Goal: Task Accomplishment & Management: Manage account settings

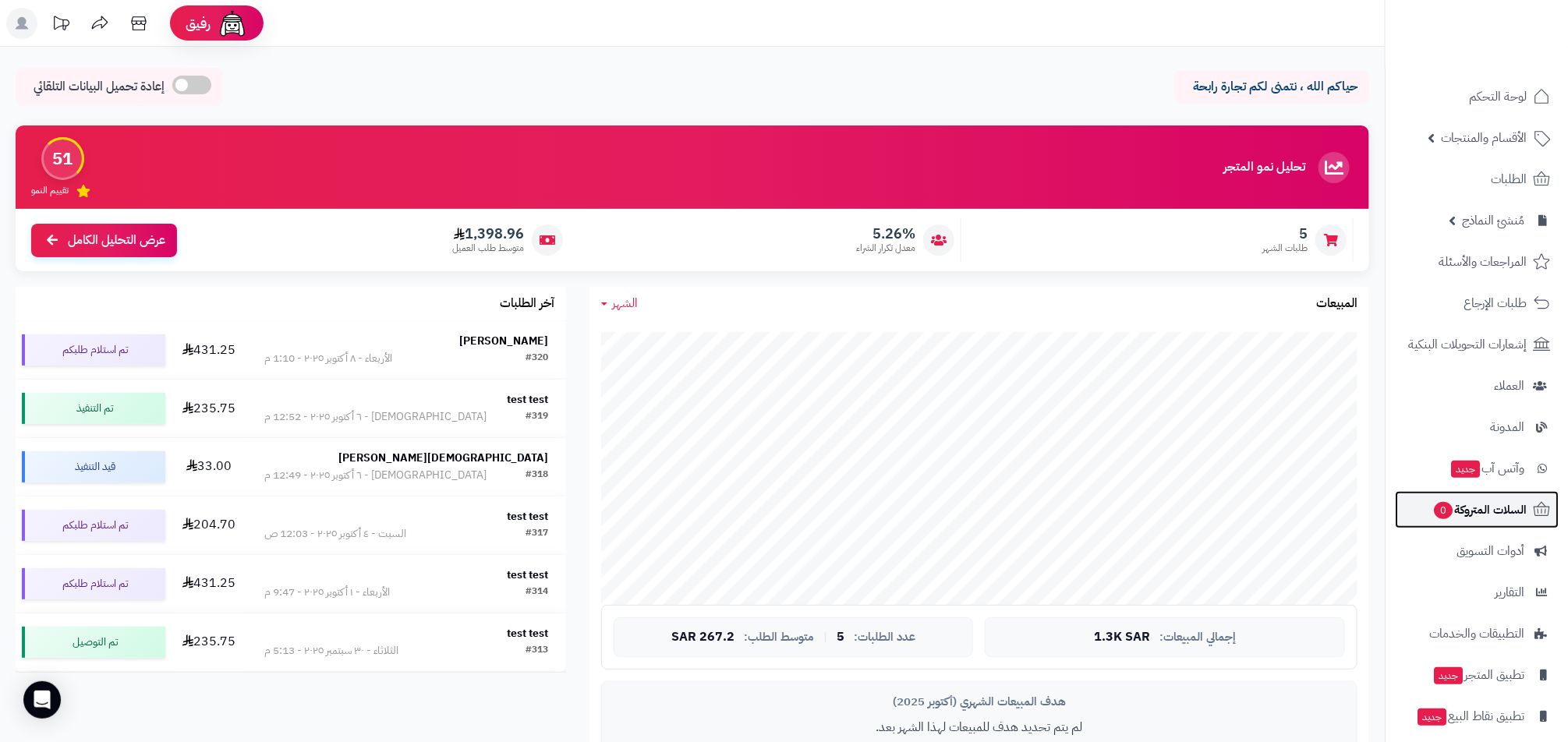
click at [1524, 515] on span "السلات المتروكة 0" at bounding box center [1479, 509] width 94 height 22
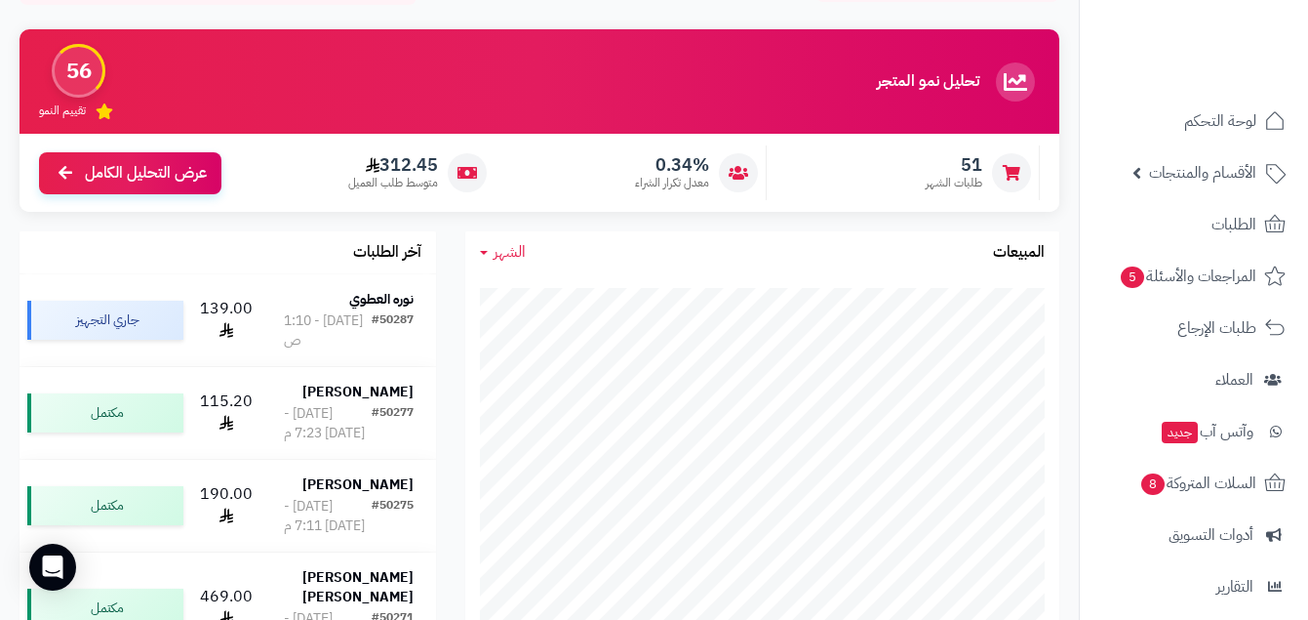
scroll to position [358, 0]
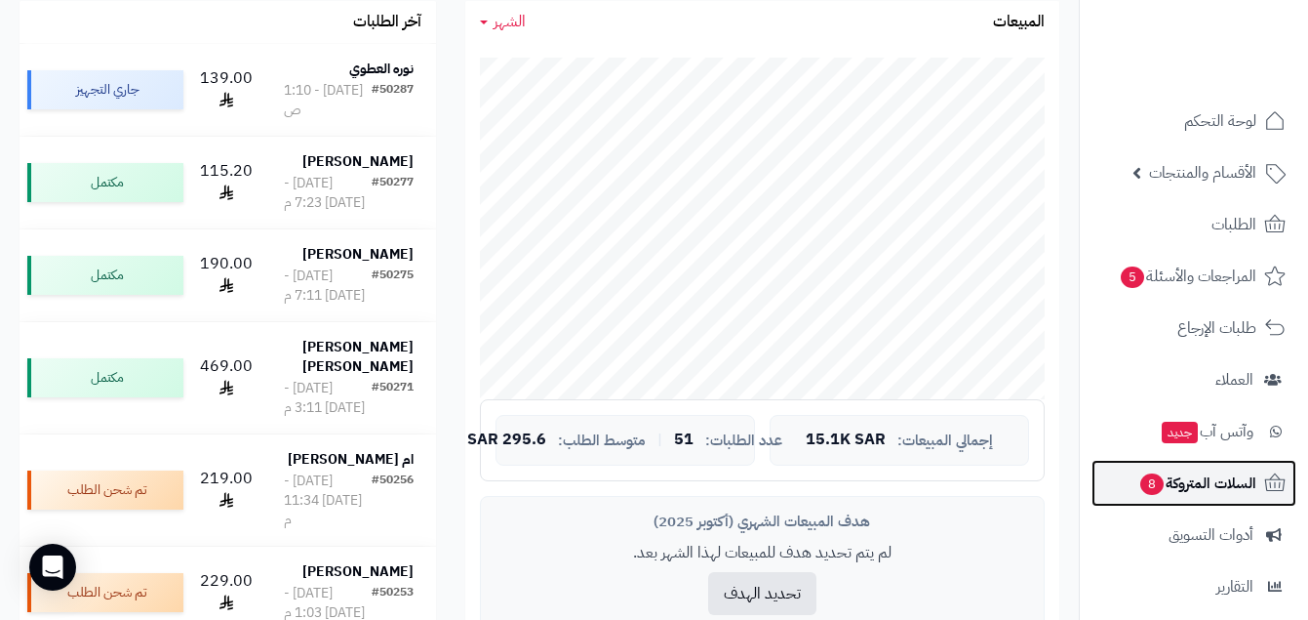
click at [1226, 473] on span "السلات المتروكة 8" at bounding box center [1198, 482] width 118 height 27
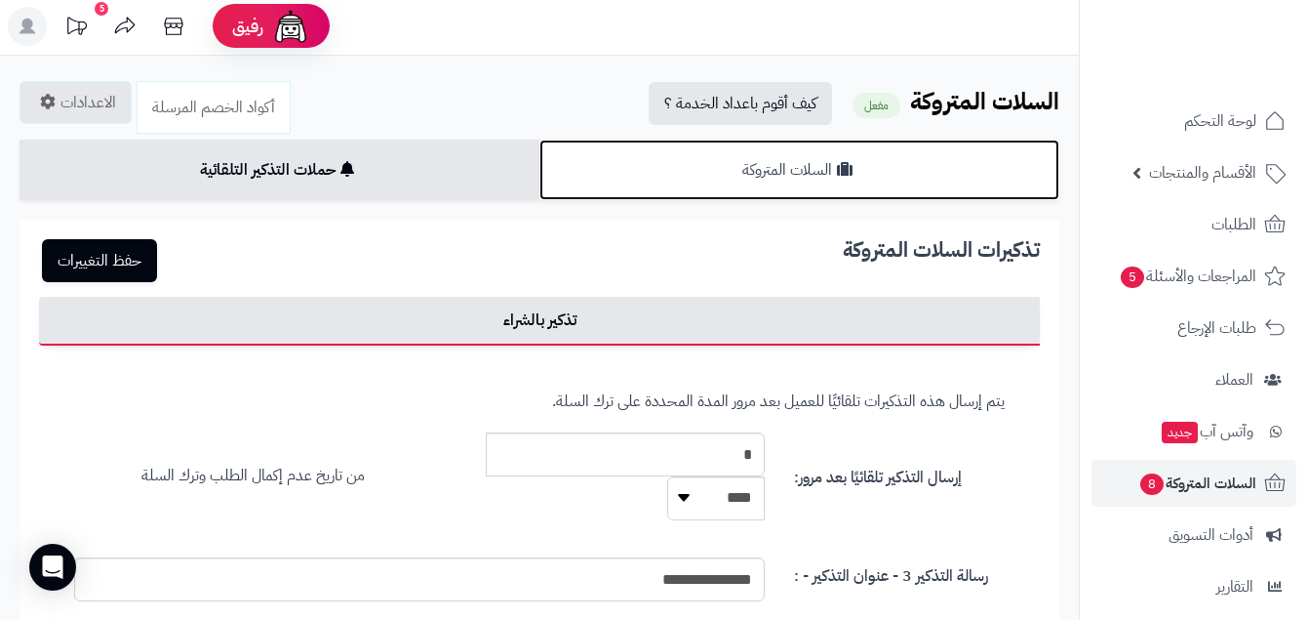
click at [886, 178] on link "السلات المتروكة" at bounding box center [800, 170] width 520 height 60
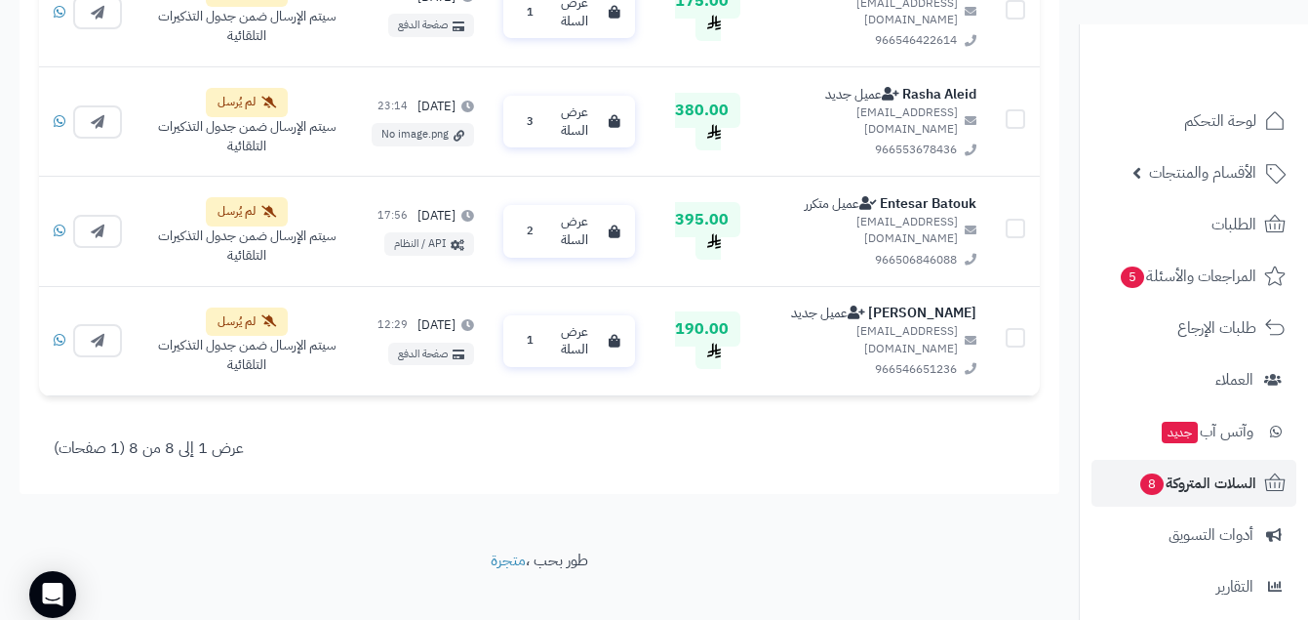
scroll to position [1294, 0]
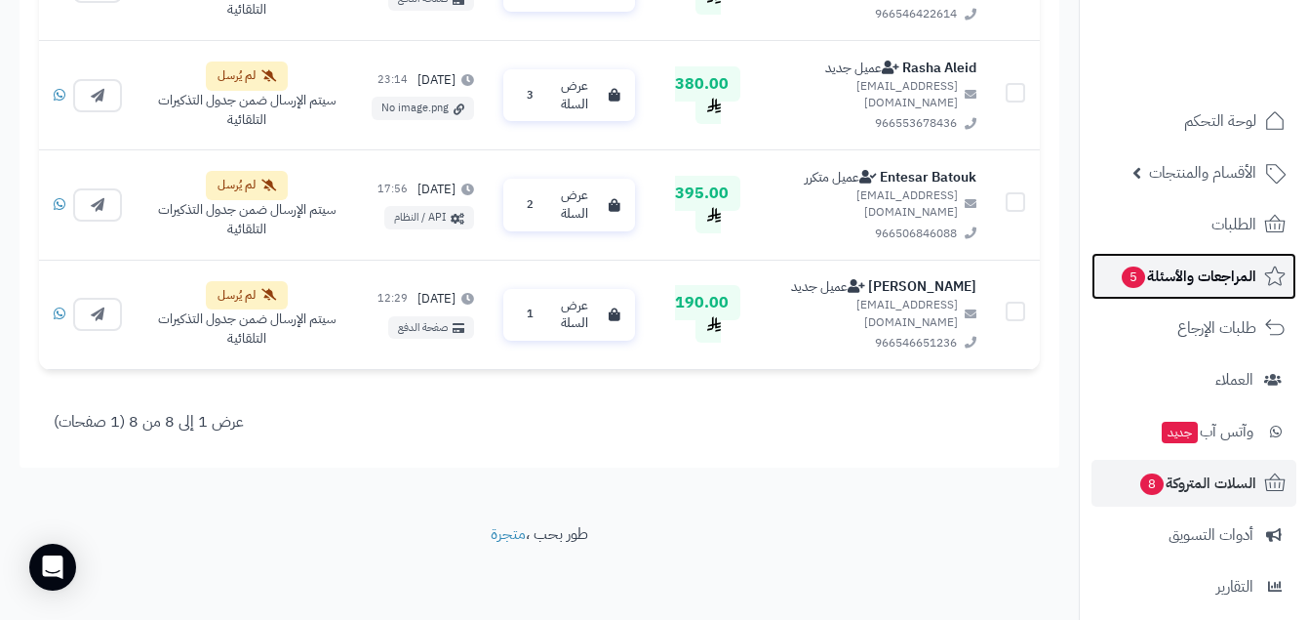
click at [1198, 285] on span "المراجعات والأسئلة 5" at bounding box center [1188, 275] width 137 height 27
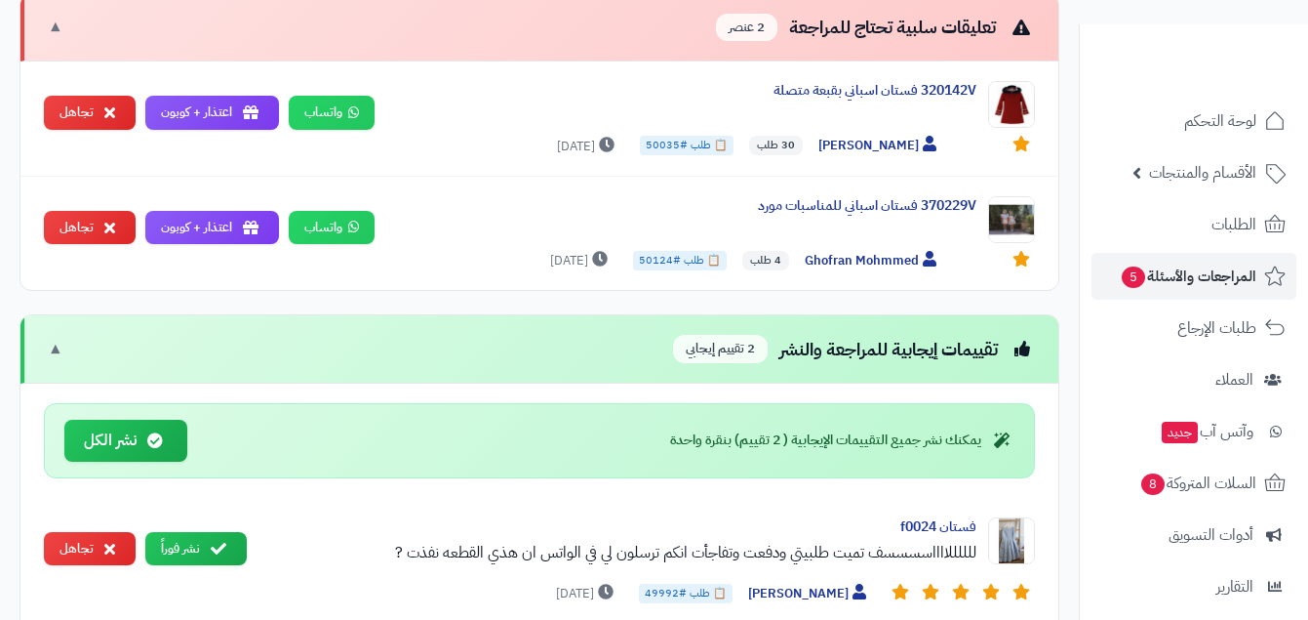
scroll to position [1690, 0]
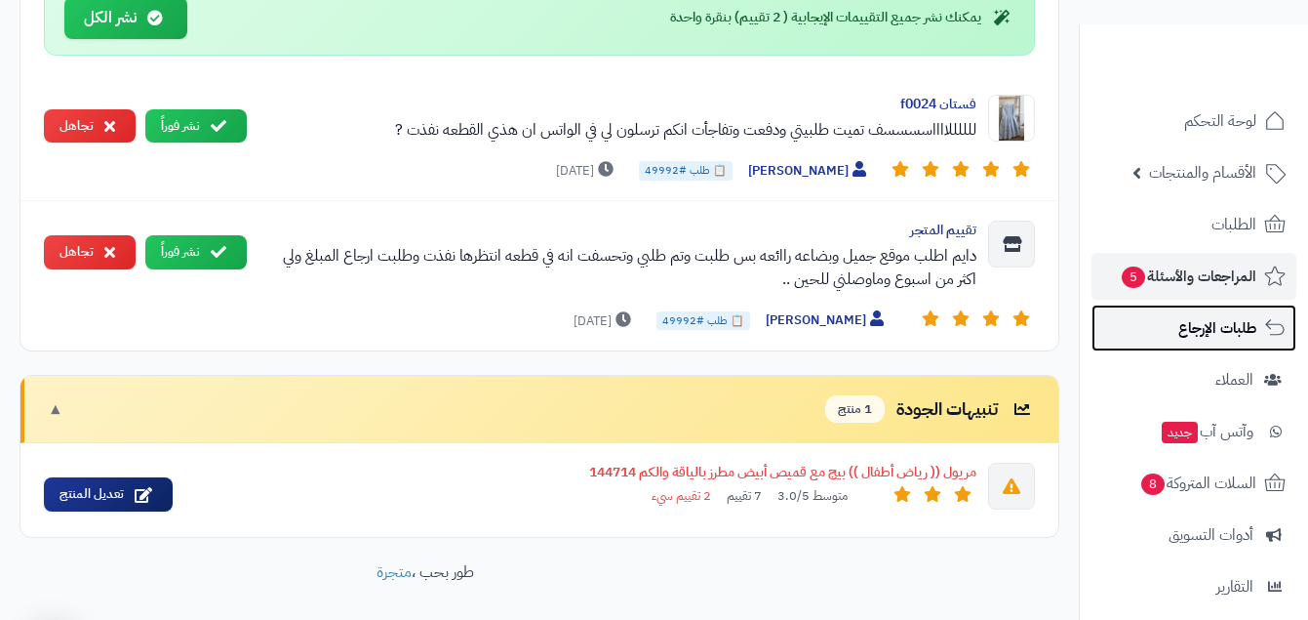
click at [1168, 323] on link "طلبات الإرجاع" at bounding box center [1194, 327] width 205 height 47
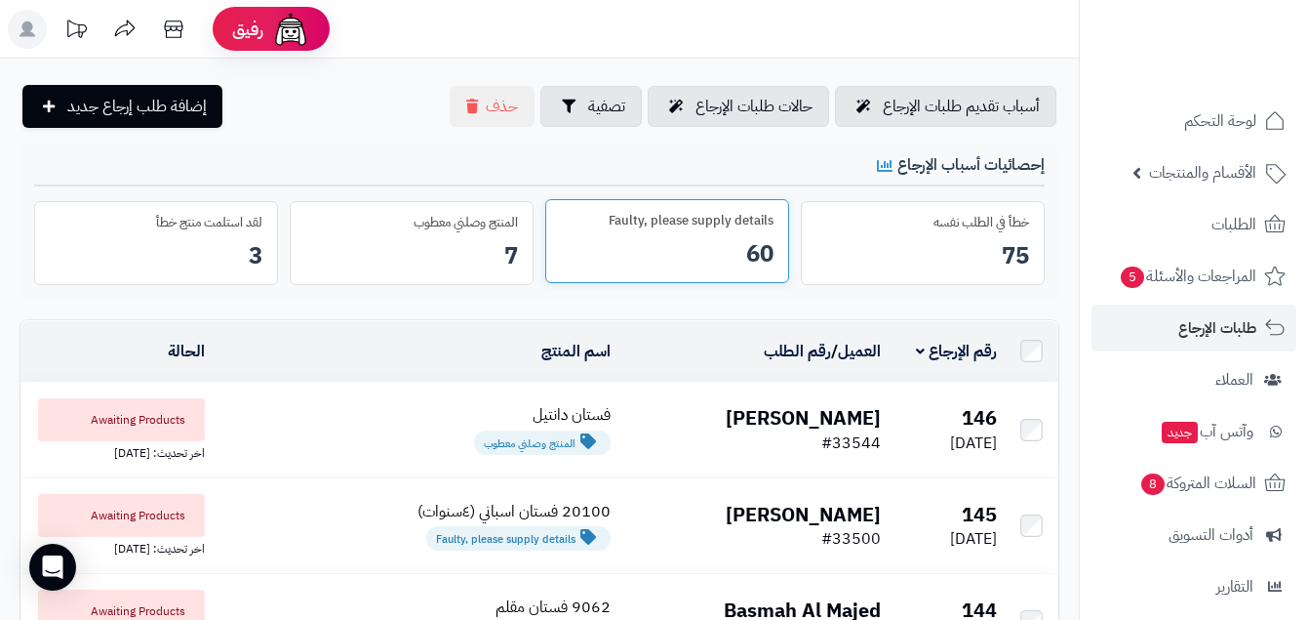
click at [705, 222] on div "Faulty, please supply details" at bounding box center [667, 221] width 213 height 19
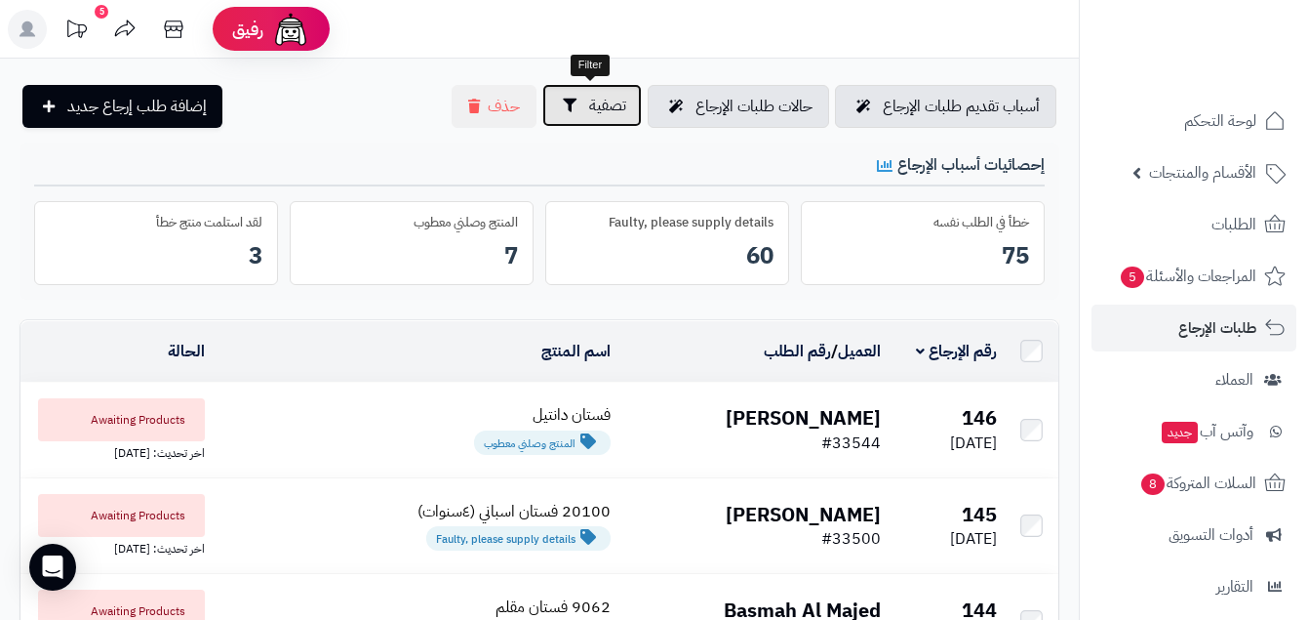
click at [574, 104] on icon "button" at bounding box center [570, 106] width 14 height 14
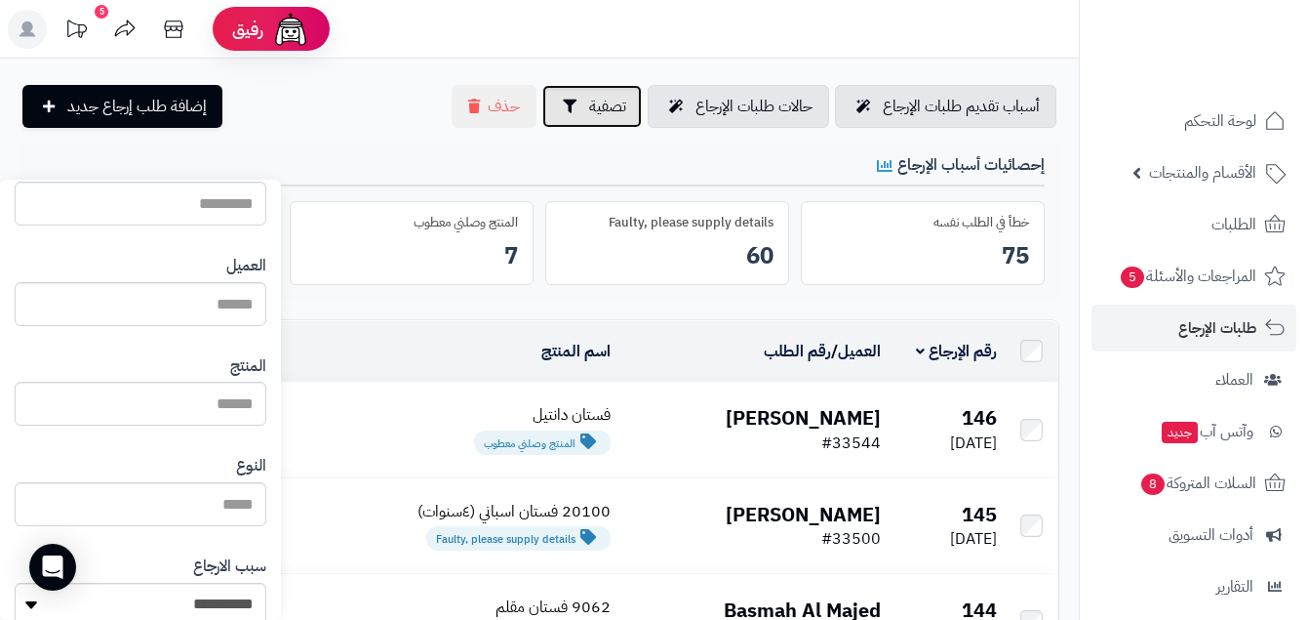
scroll to position [317, 0]
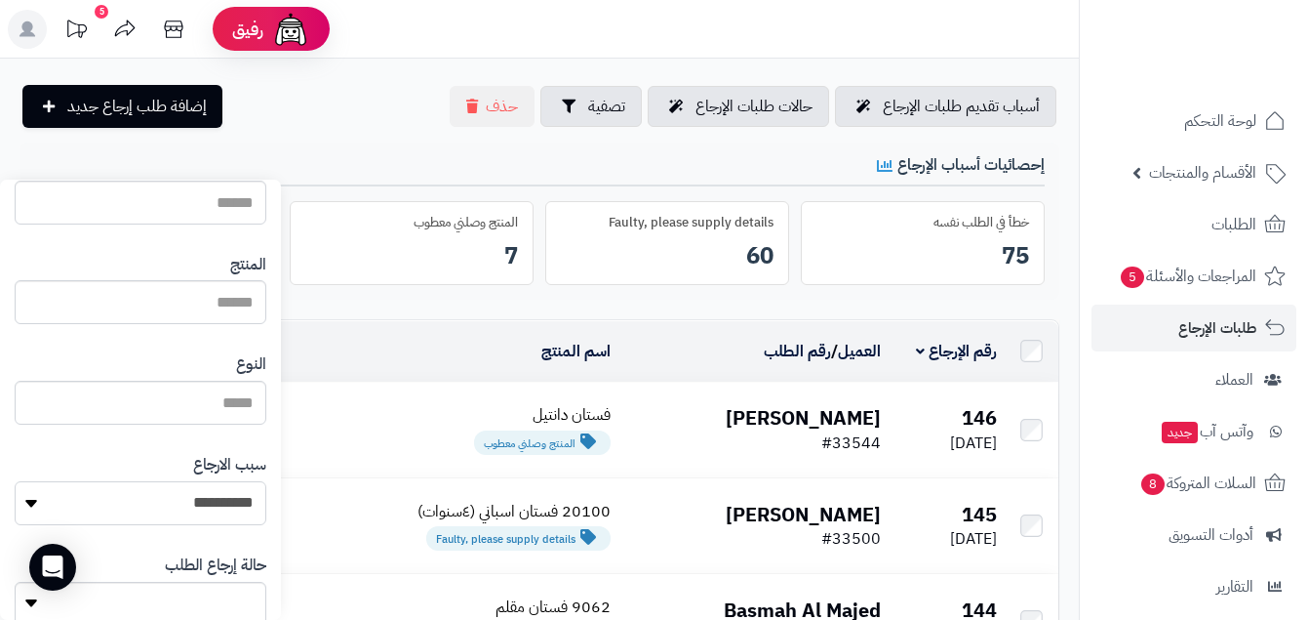
click at [228, 491] on select "**********" at bounding box center [141, 503] width 252 height 44
select select "*"
click at [15, 481] on select "**********" at bounding box center [141, 503] width 252 height 44
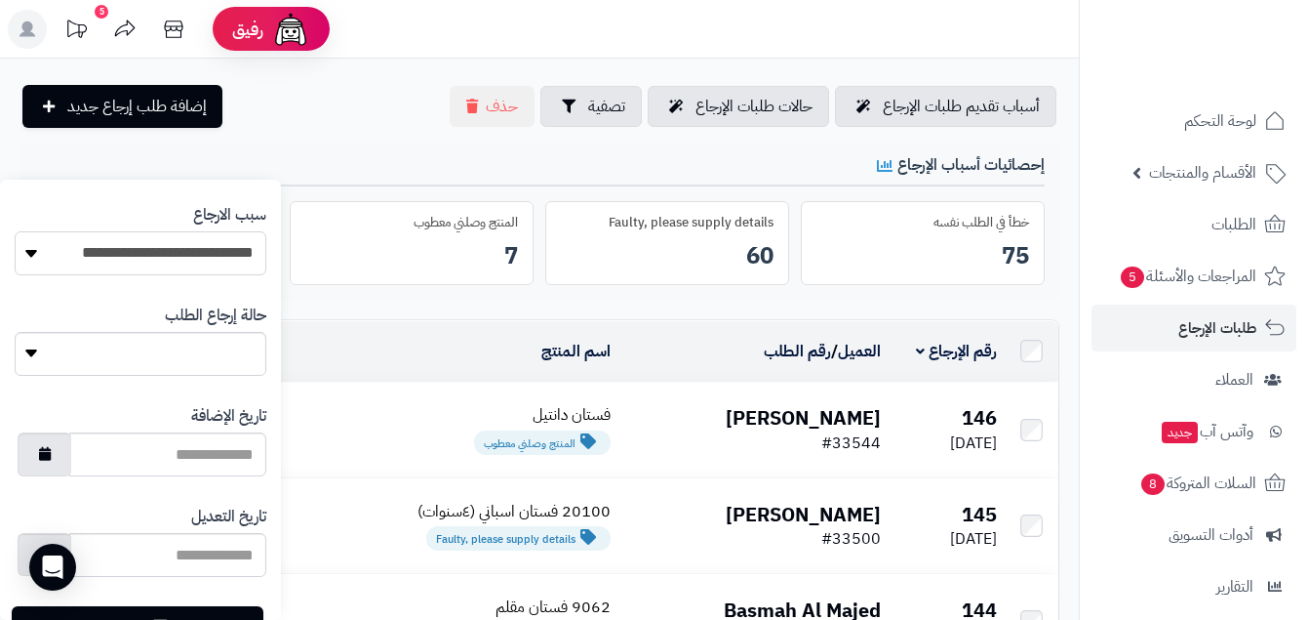
scroll to position [639, 0]
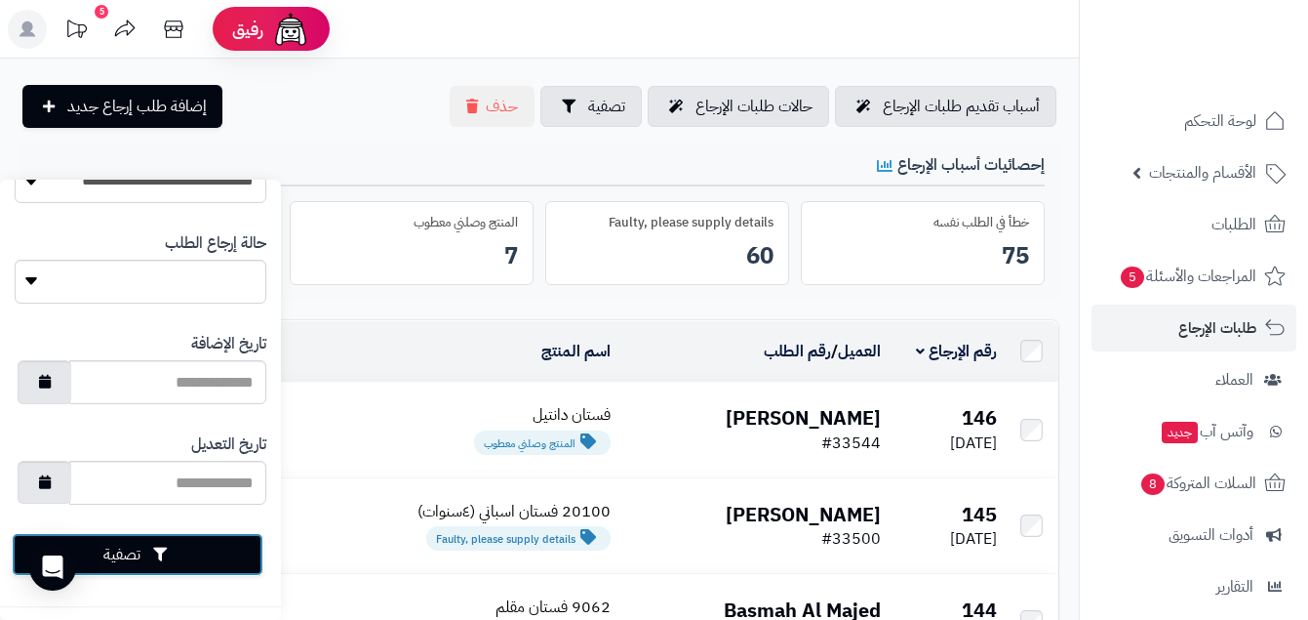
click at [224, 561] on button "تصفية" at bounding box center [138, 554] width 252 height 43
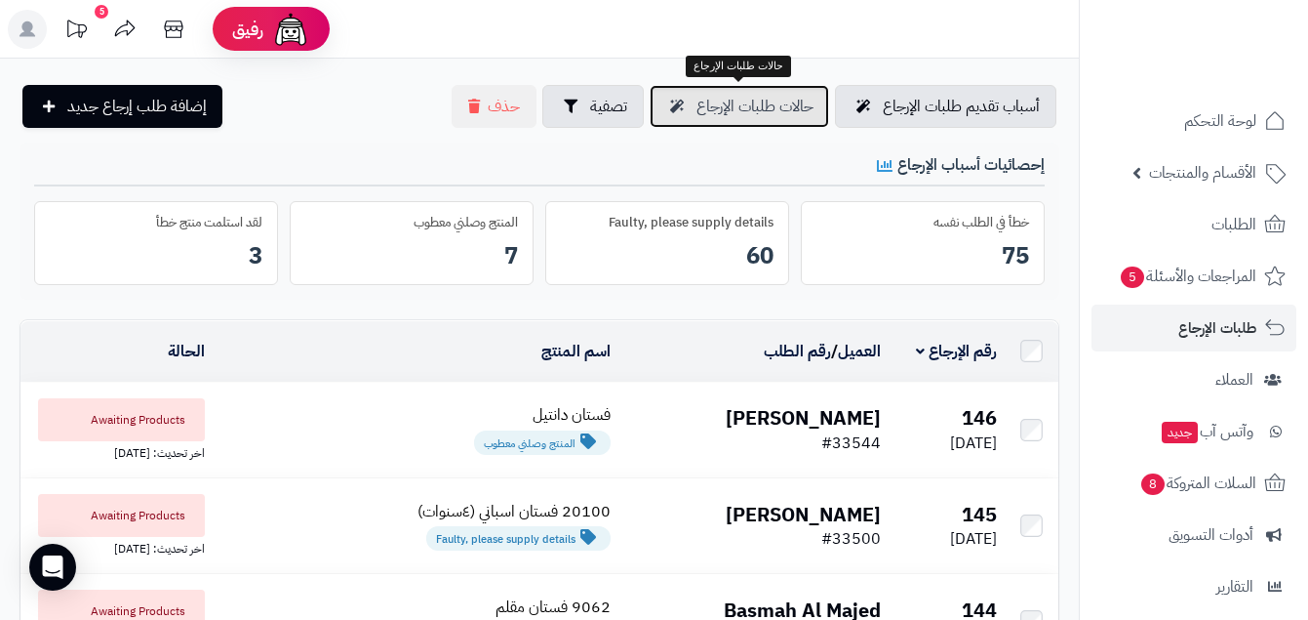
click at [724, 119] on link "حالات طلبات الإرجاع" at bounding box center [740, 106] width 180 height 43
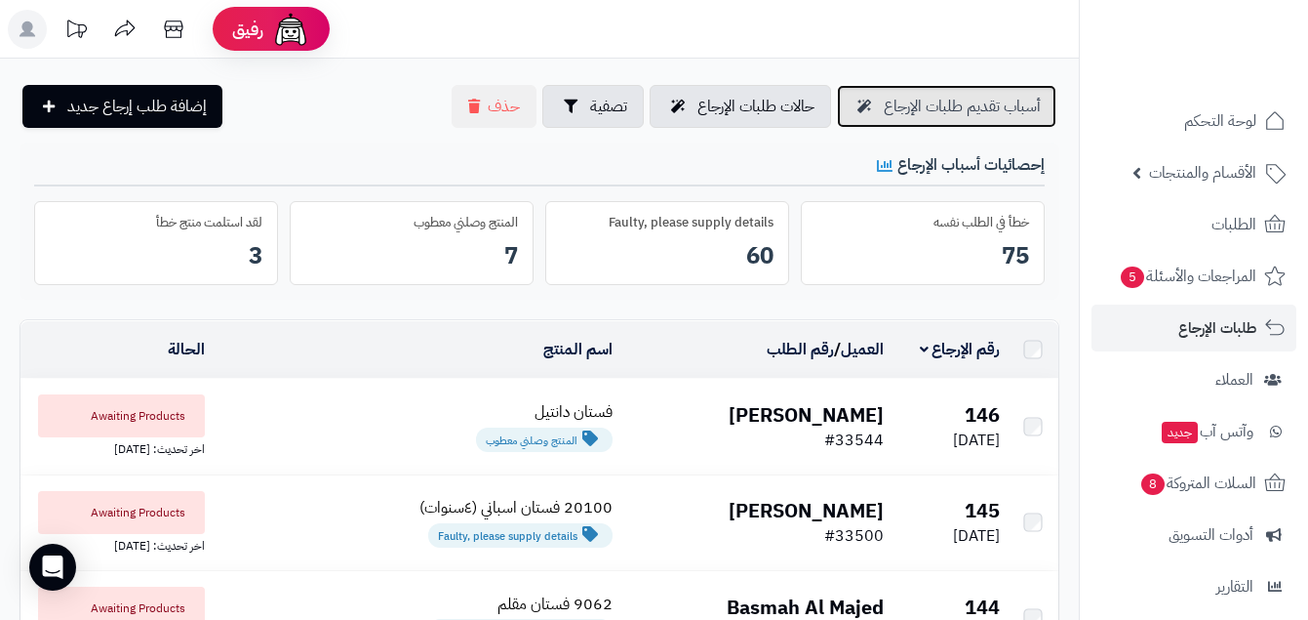
click at [945, 122] on link "أسباب تقديم طلبات الإرجاع" at bounding box center [947, 106] width 220 height 43
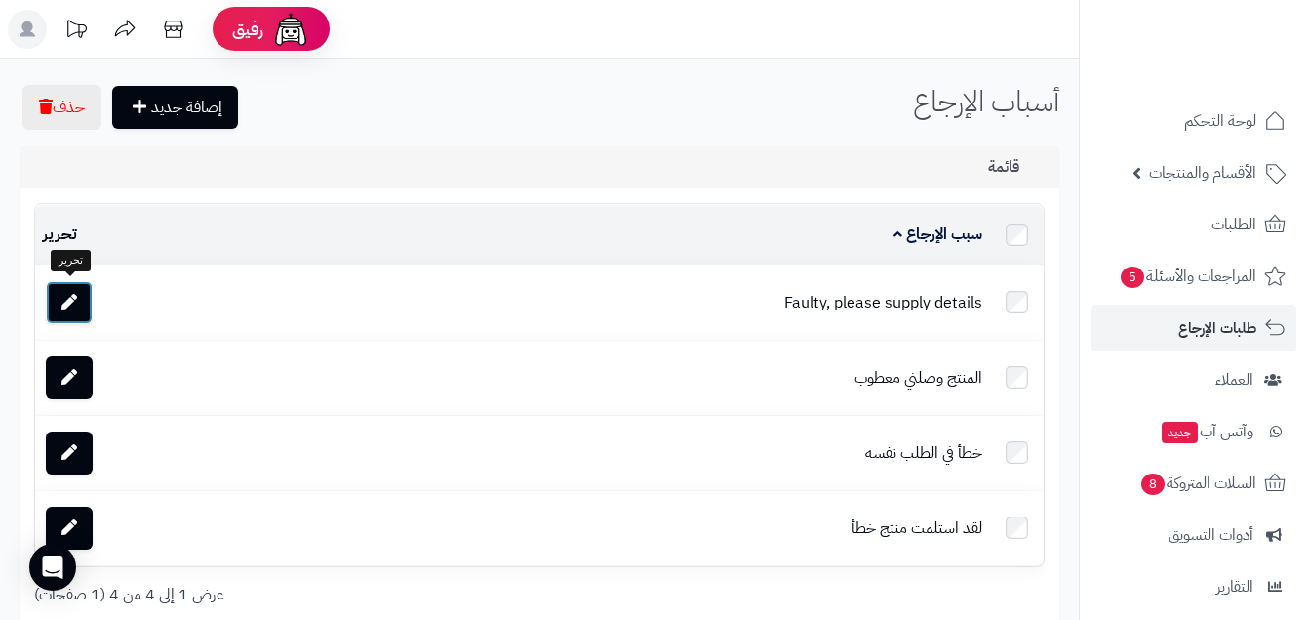
click at [81, 307] on link at bounding box center [69, 302] width 47 height 43
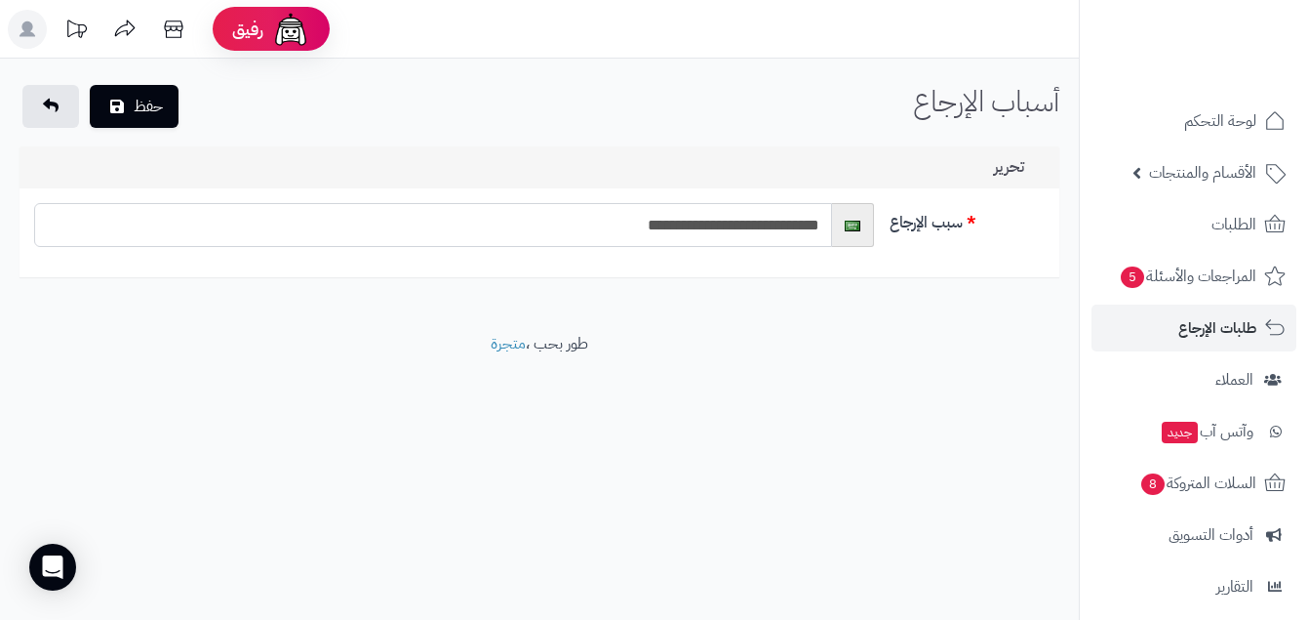
click at [742, 226] on input "**********" at bounding box center [433, 225] width 798 height 44
type input "**********"
click at [90, 85] on button "حفظ" at bounding box center [134, 106] width 89 height 43
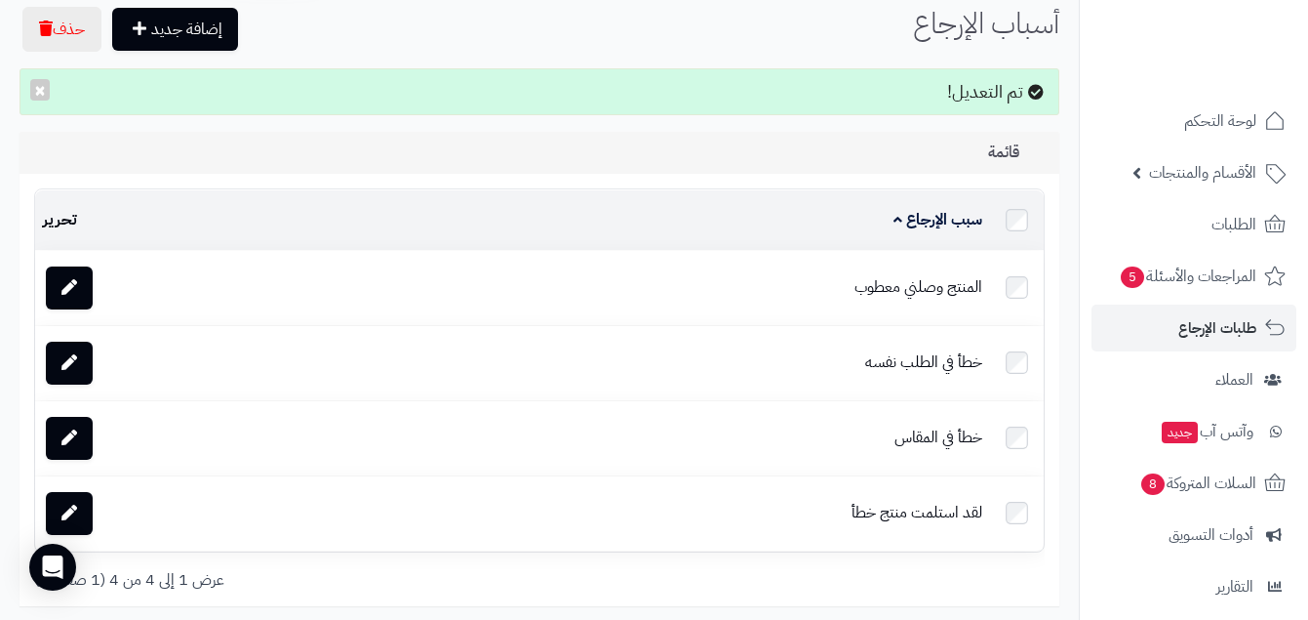
scroll to position [82, 0]
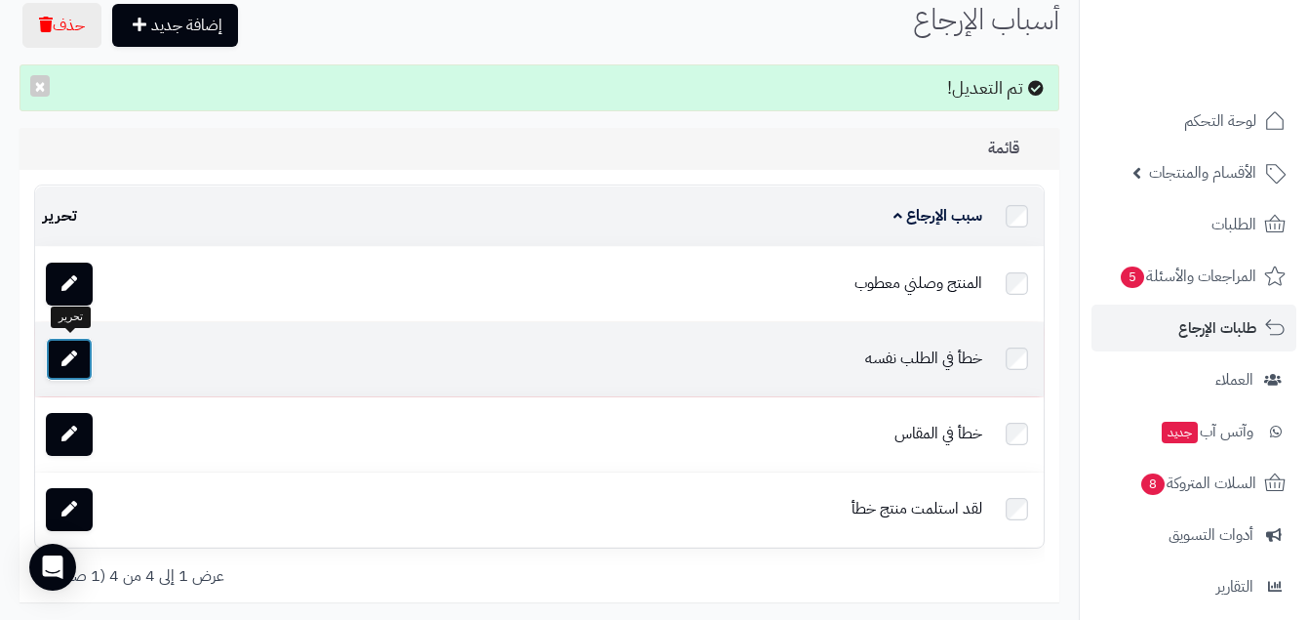
click at [64, 354] on icon at bounding box center [69, 358] width 16 height 16
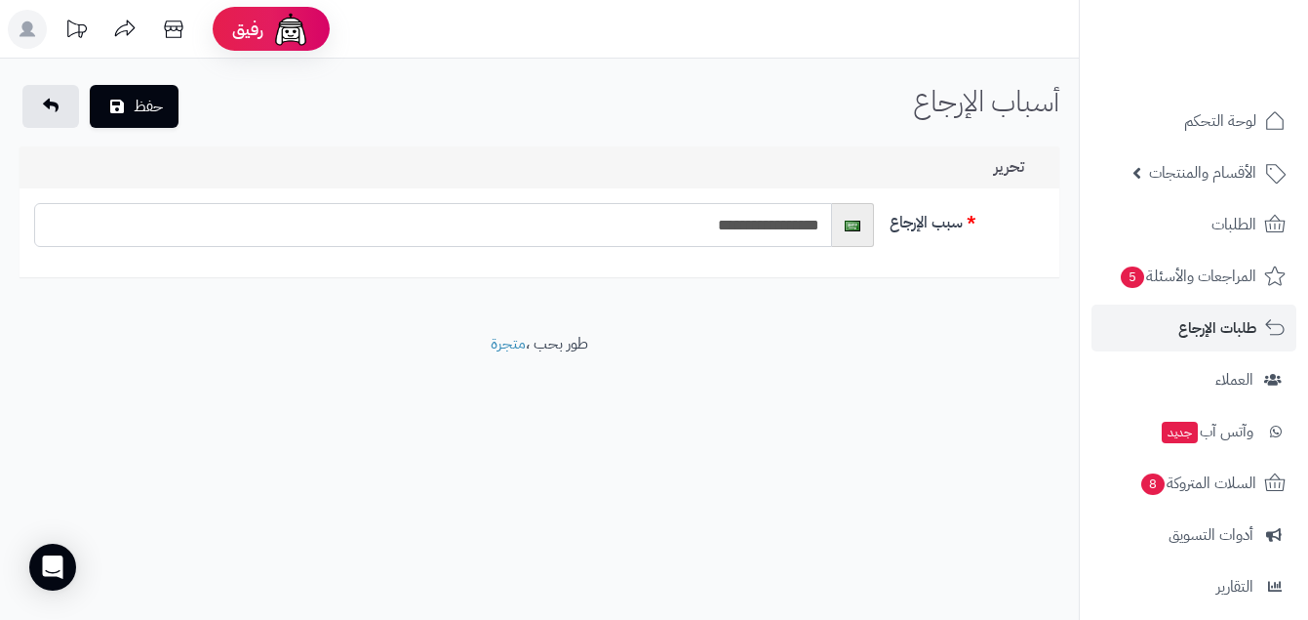
click at [700, 229] on input "**********" at bounding box center [433, 225] width 798 height 44
type input "**********"
click at [90, 85] on button "حفظ" at bounding box center [134, 106] width 89 height 43
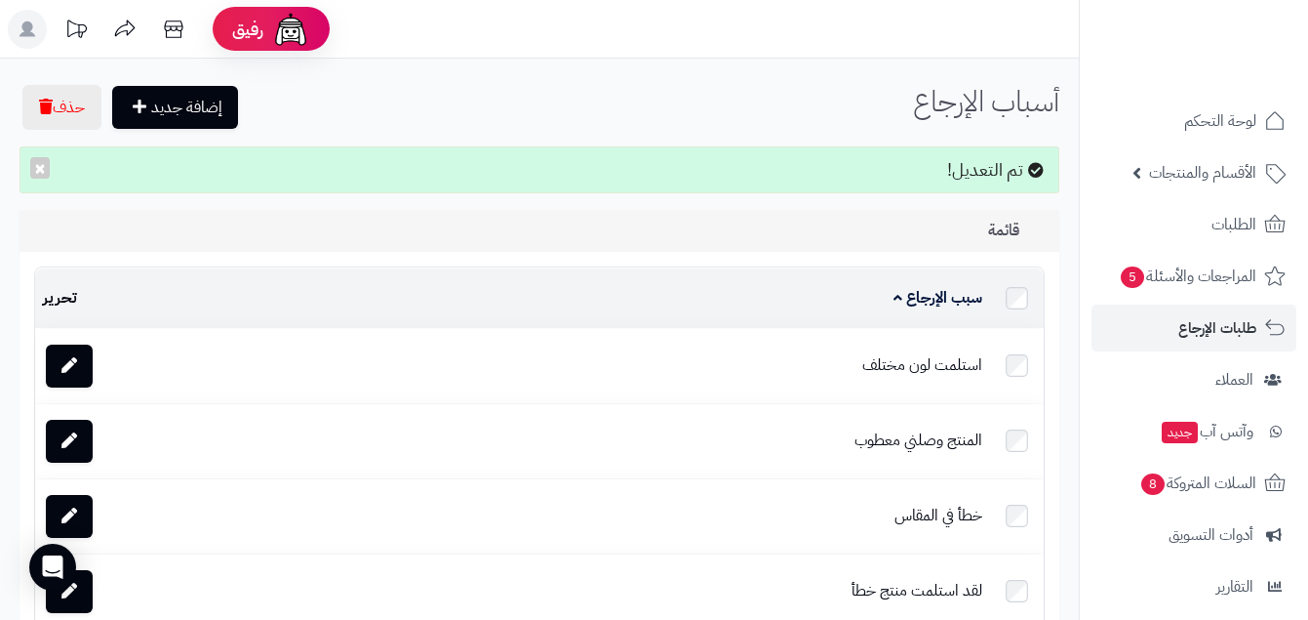
scroll to position [111, 0]
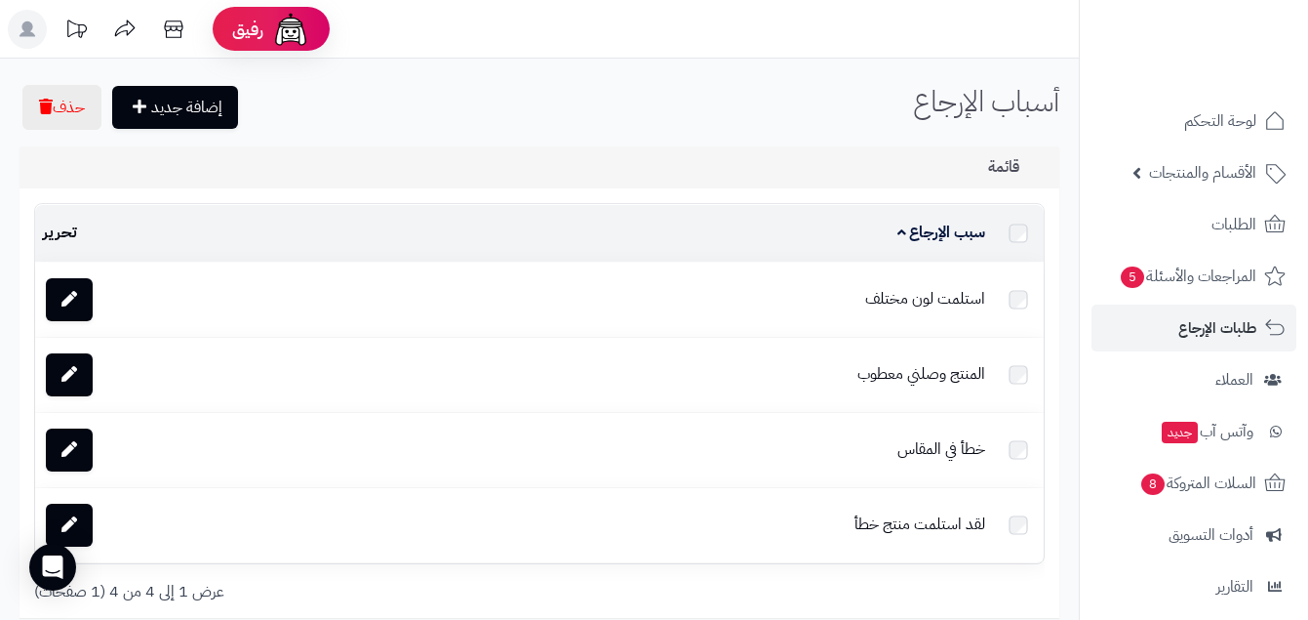
scroll to position [82, 0]
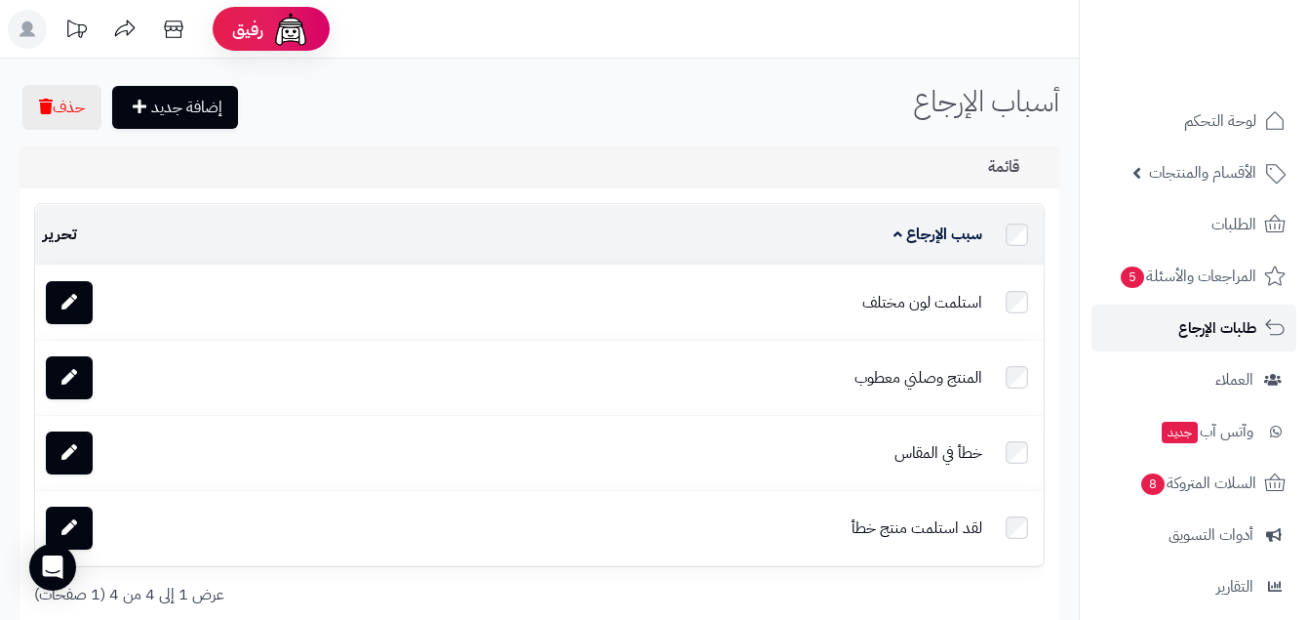
click at [1098, 329] on link "طلبات الإرجاع" at bounding box center [1194, 327] width 205 height 47
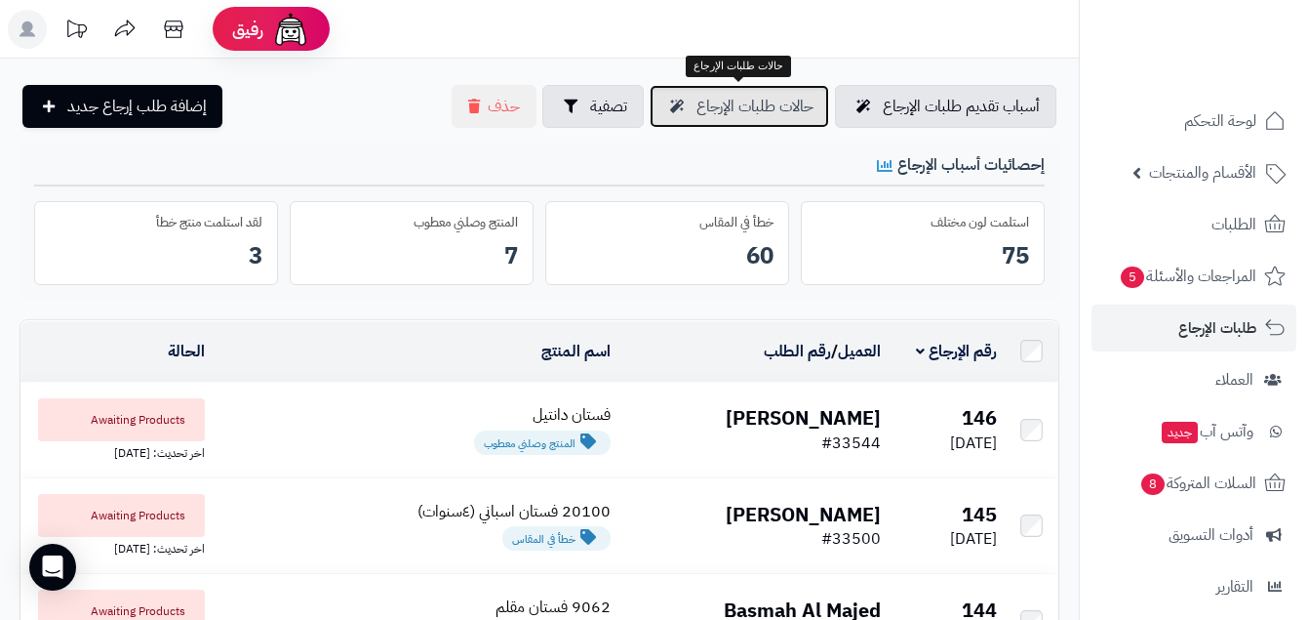
click at [764, 105] on span "حالات طلبات الإرجاع" at bounding box center [755, 106] width 117 height 23
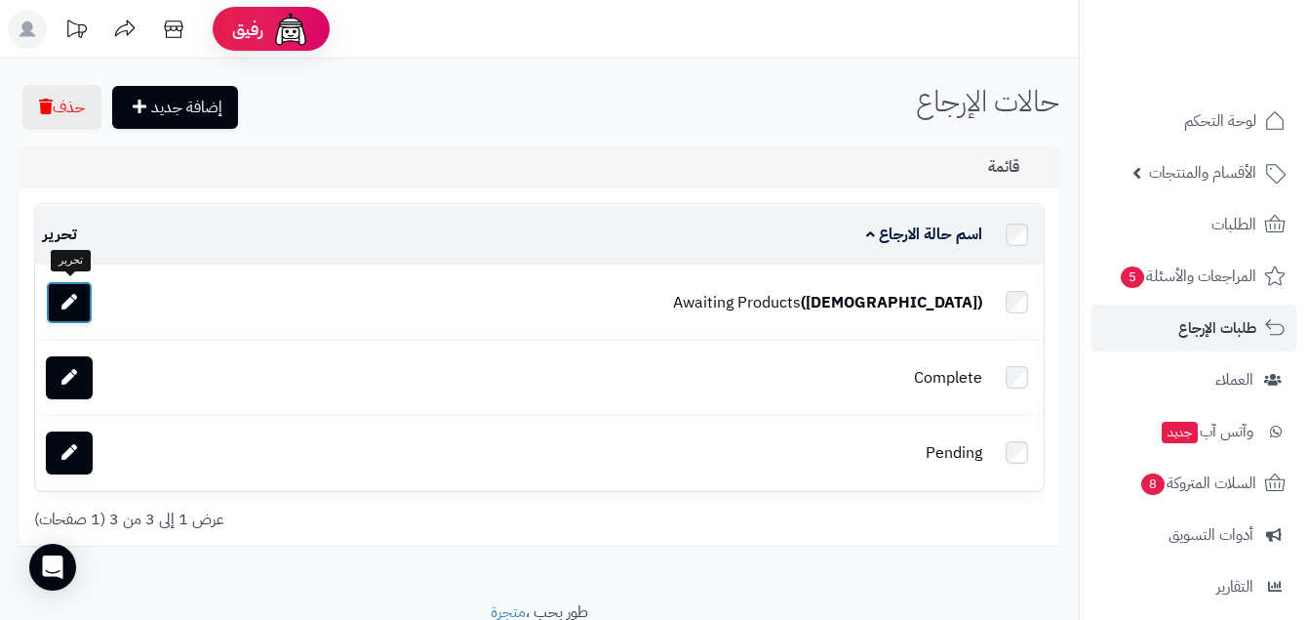
click at [67, 289] on link at bounding box center [69, 302] width 47 height 43
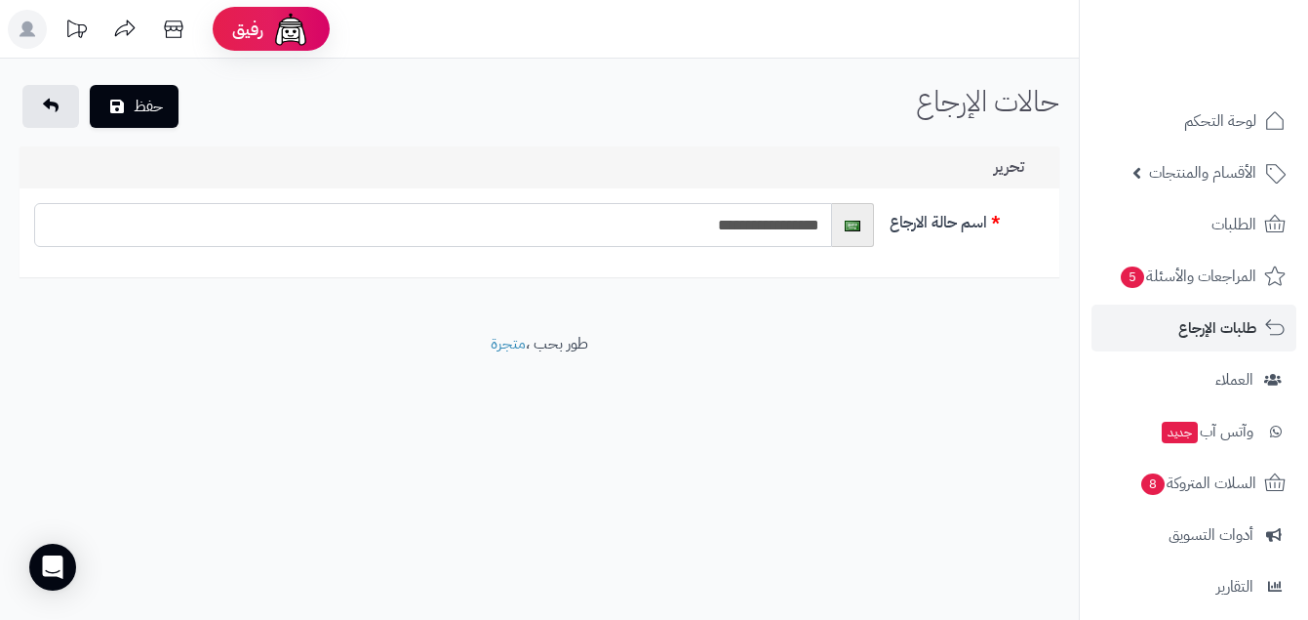
click at [626, 235] on input "**********" at bounding box center [433, 225] width 798 height 44
type input "*"
type input "**********"
click at [90, 85] on button "حفظ" at bounding box center [134, 106] width 89 height 43
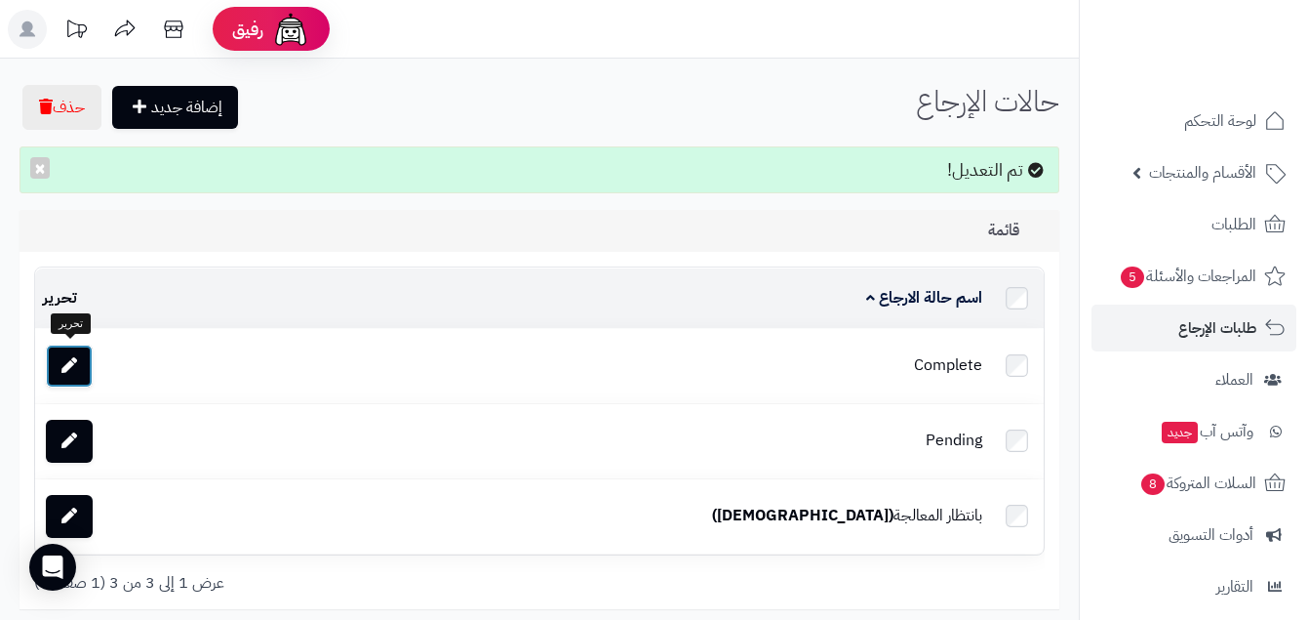
click at [58, 365] on link at bounding box center [69, 365] width 47 height 43
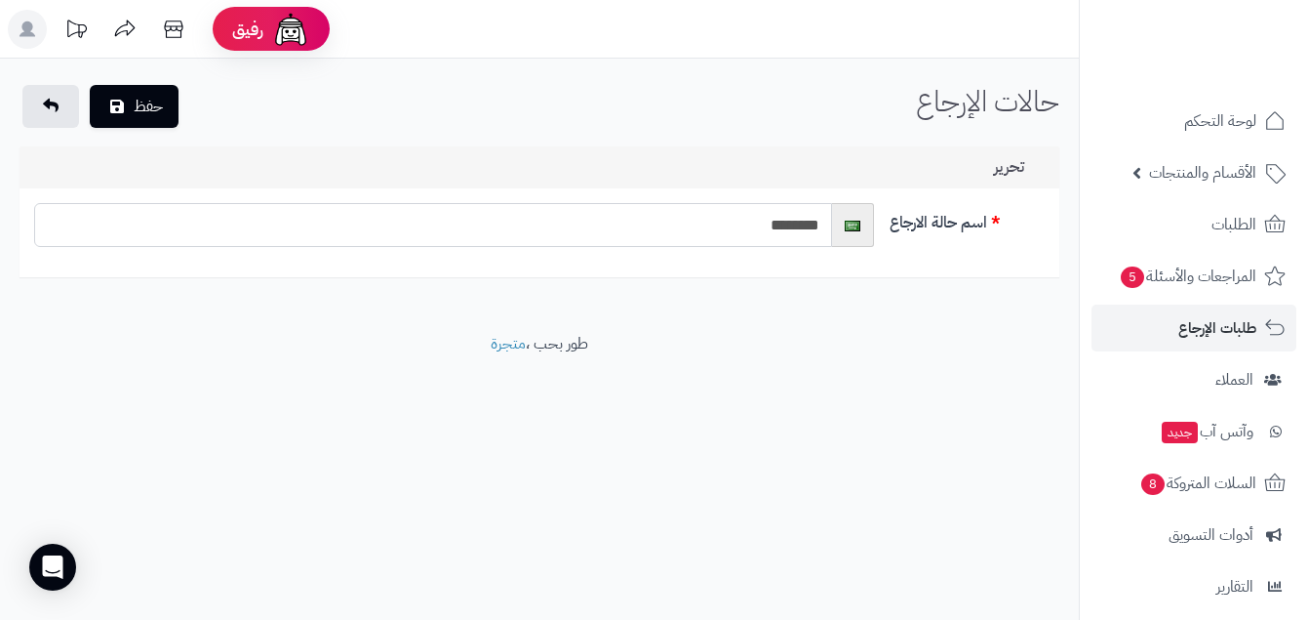
click at [637, 242] on input "********" at bounding box center [433, 225] width 798 height 44
type input "*****"
click at [90, 85] on button "حفظ" at bounding box center [134, 106] width 89 height 43
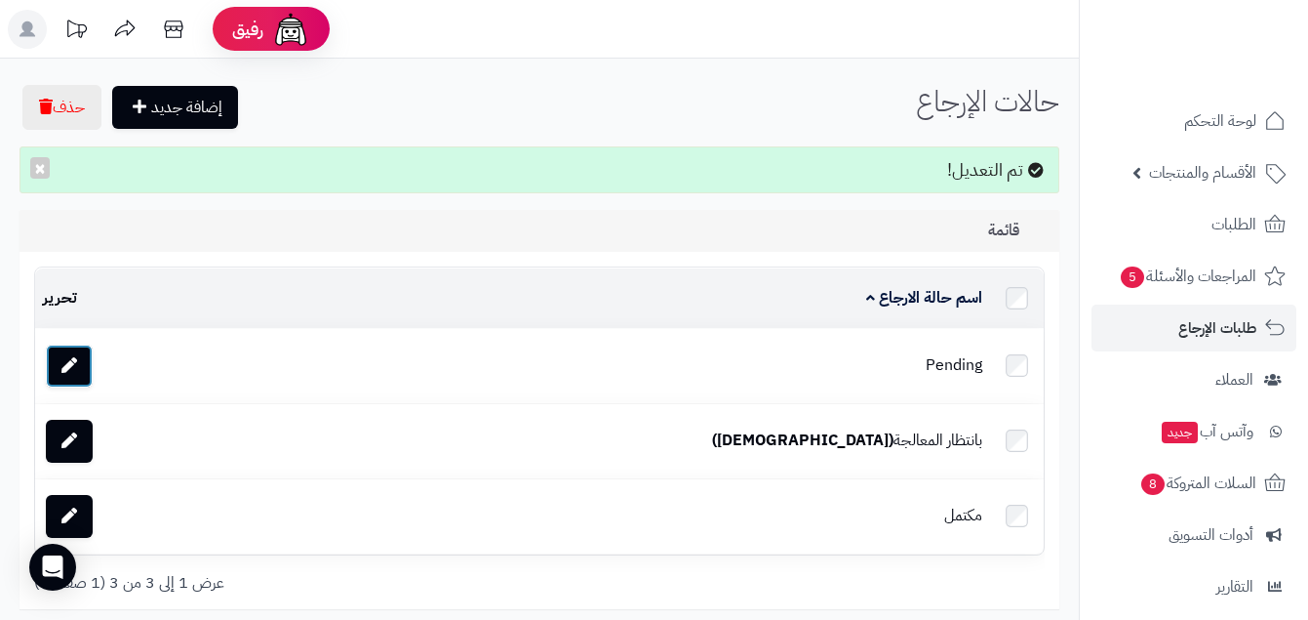
click at [85, 347] on link at bounding box center [69, 365] width 47 height 43
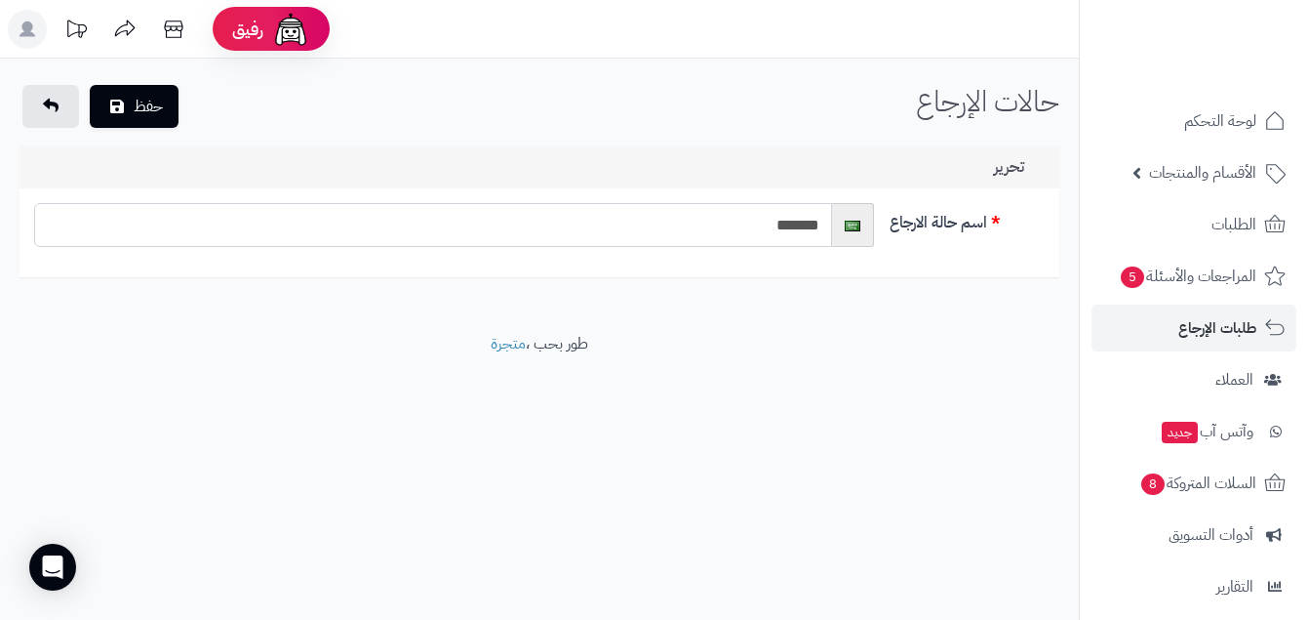
click at [679, 228] on input "*******" at bounding box center [433, 225] width 798 height 44
type input "**********"
click at [90, 85] on button "حفظ" at bounding box center [134, 106] width 89 height 43
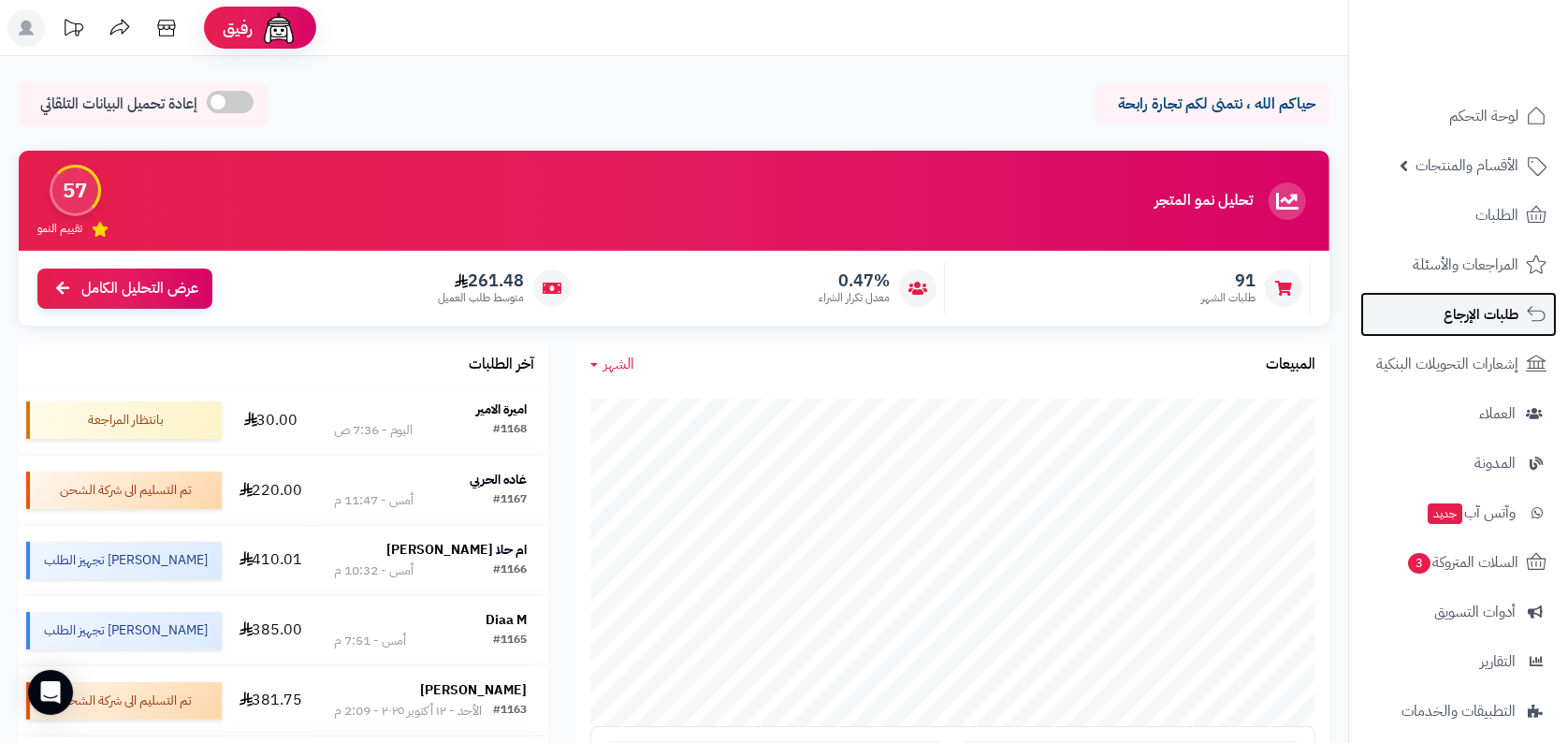
click at [1496, 329] on link "طلبات الإرجاع" at bounding box center [1459, 313] width 197 height 45
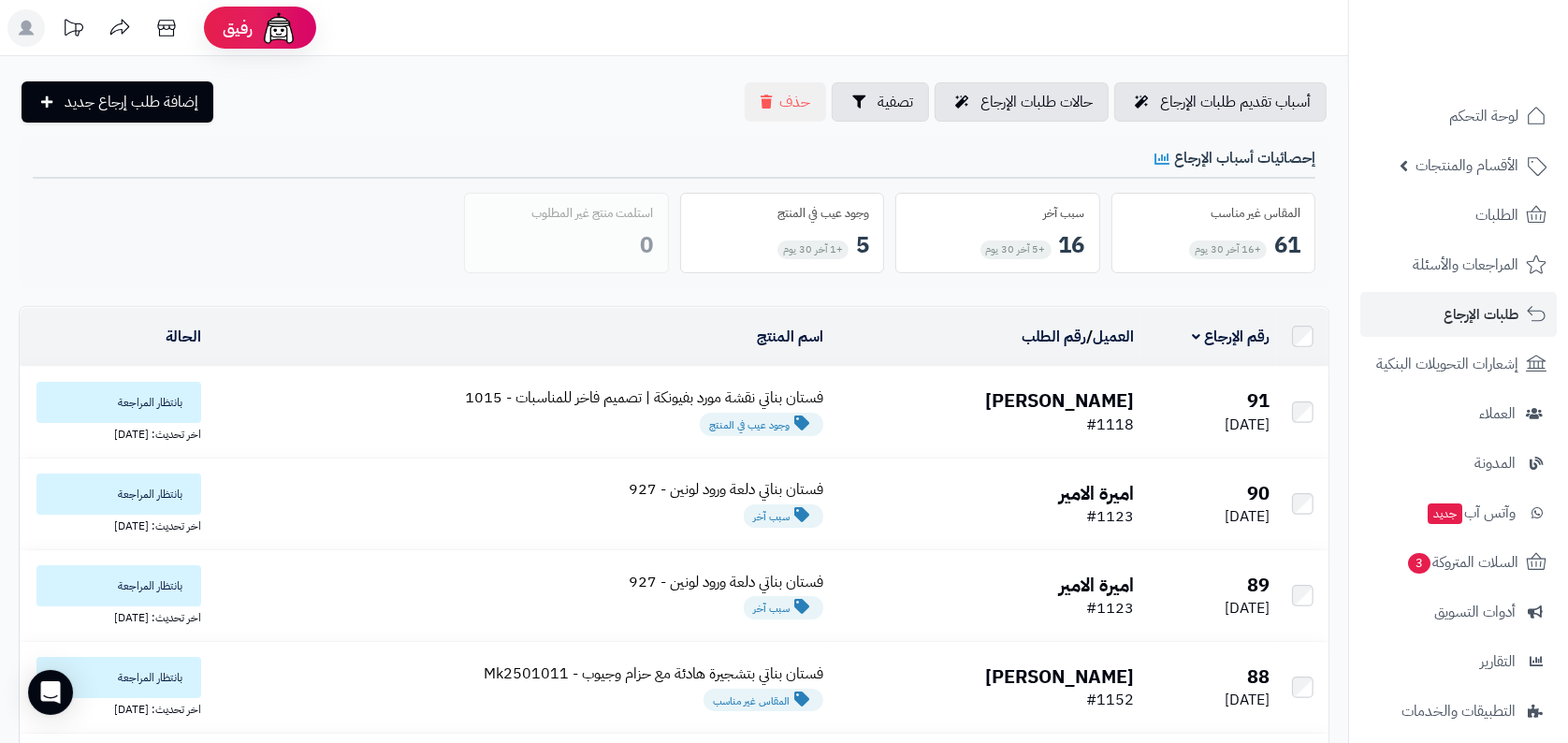
click at [1075, 398] on b "Noura Alomar" at bounding box center [1059, 400] width 149 height 28
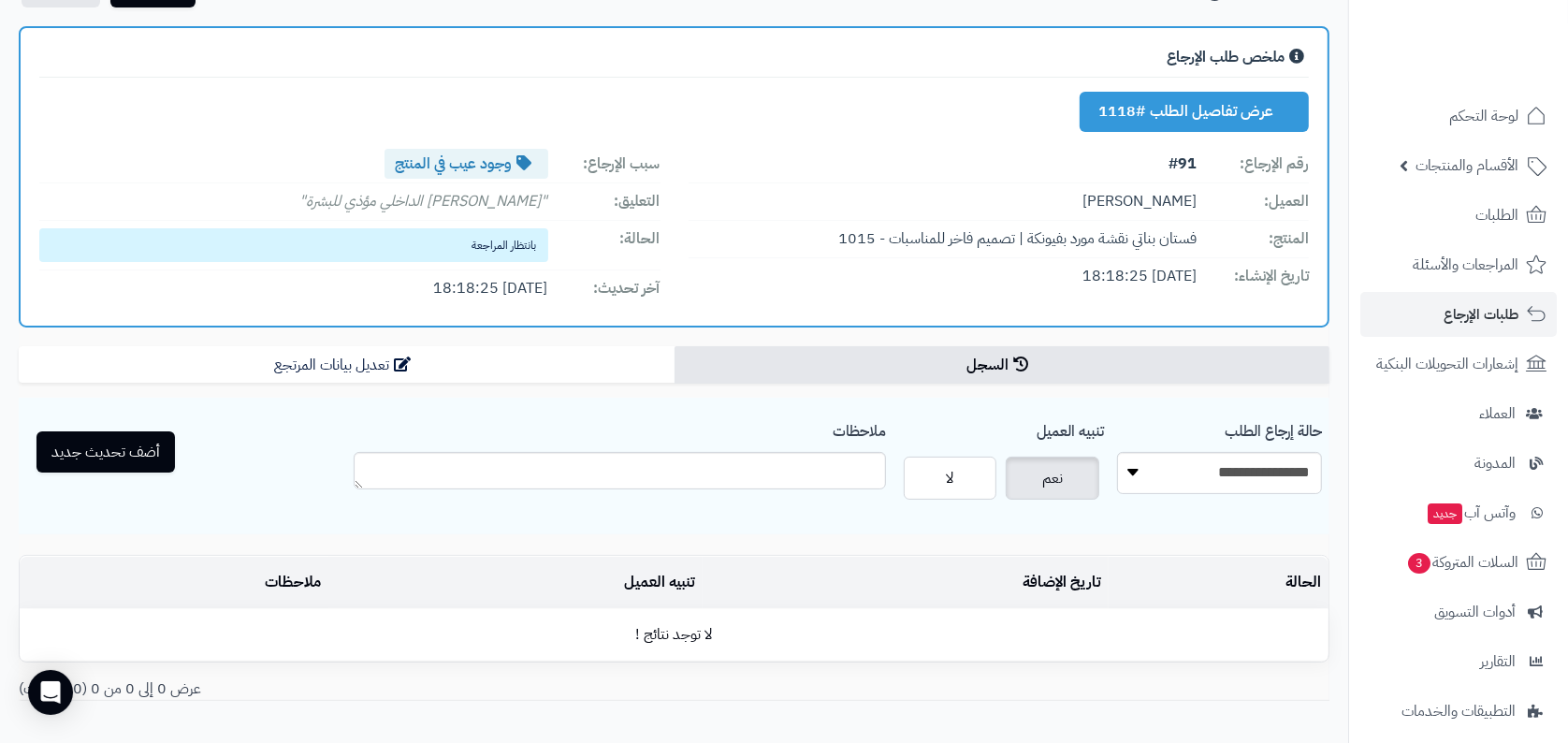
scroll to position [110, 0]
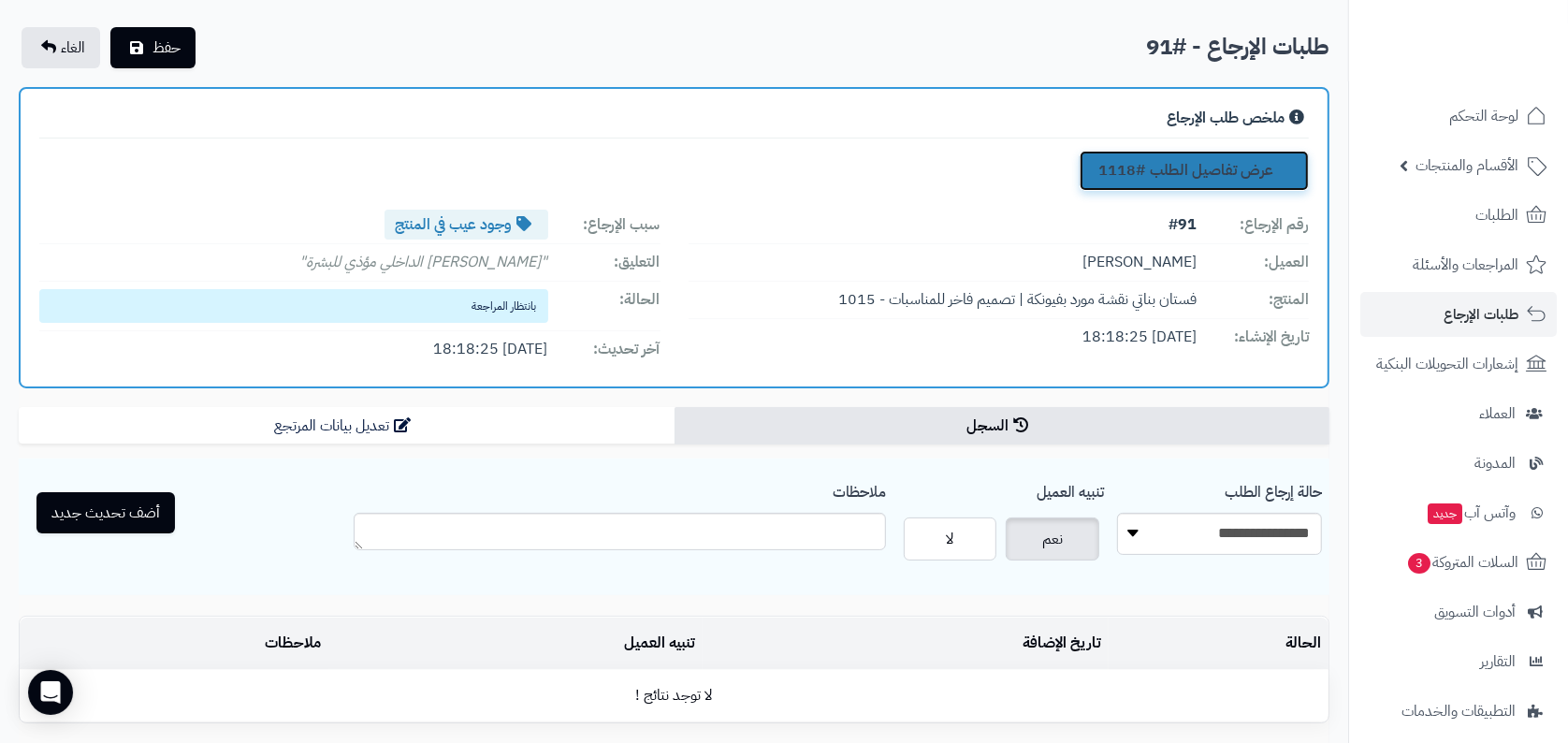
click at [1230, 169] on link "عرض تفاصيل الطلب #1118" at bounding box center [1194, 171] width 229 height 40
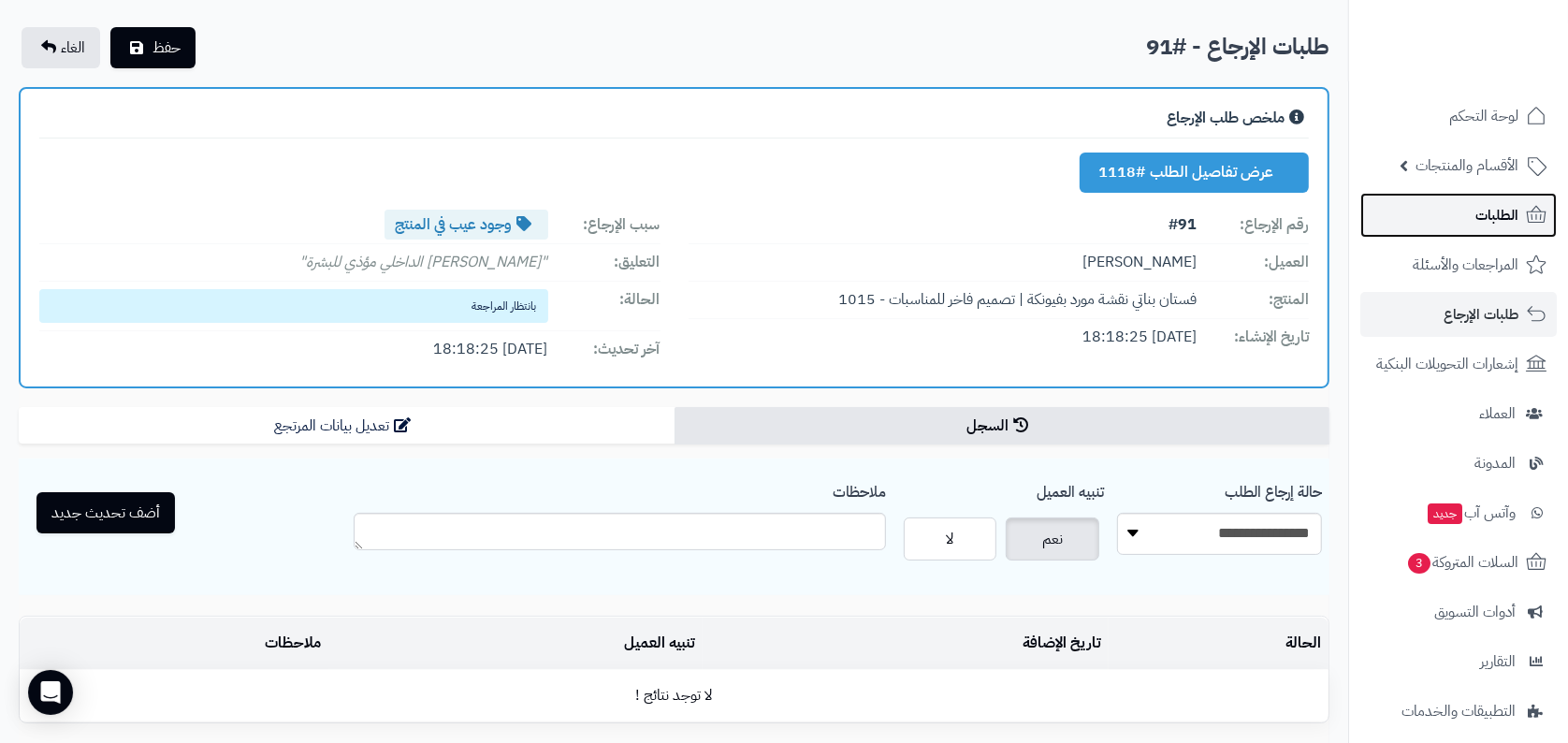
click at [1493, 193] on link "الطلبات" at bounding box center [1459, 215] width 197 height 45
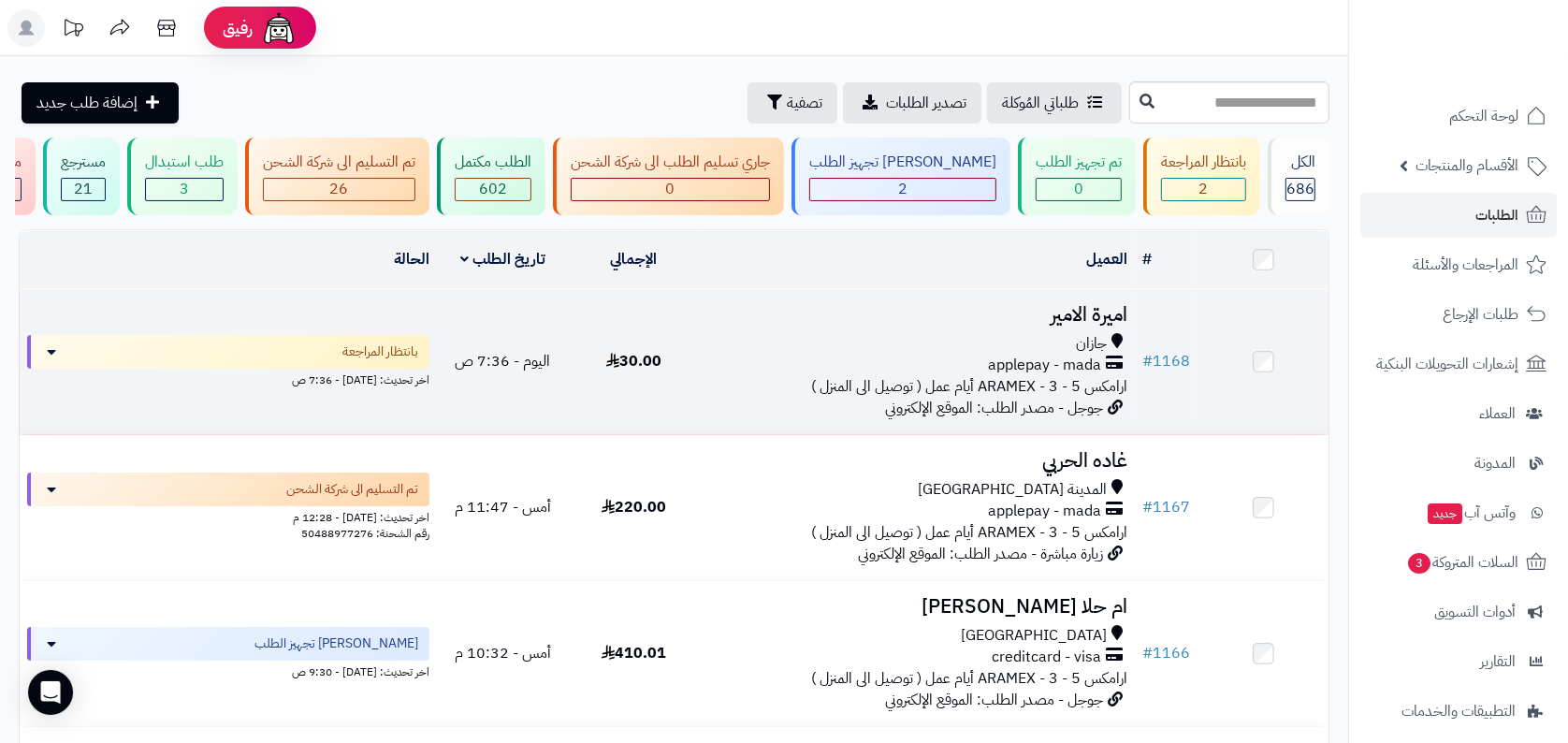
click at [1083, 377] on span "ارامكس ARAMEX - 3 - 5 أيام عمل ( توصيل الى المنزل )" at bounding box center [970, 385] width 316 height 22
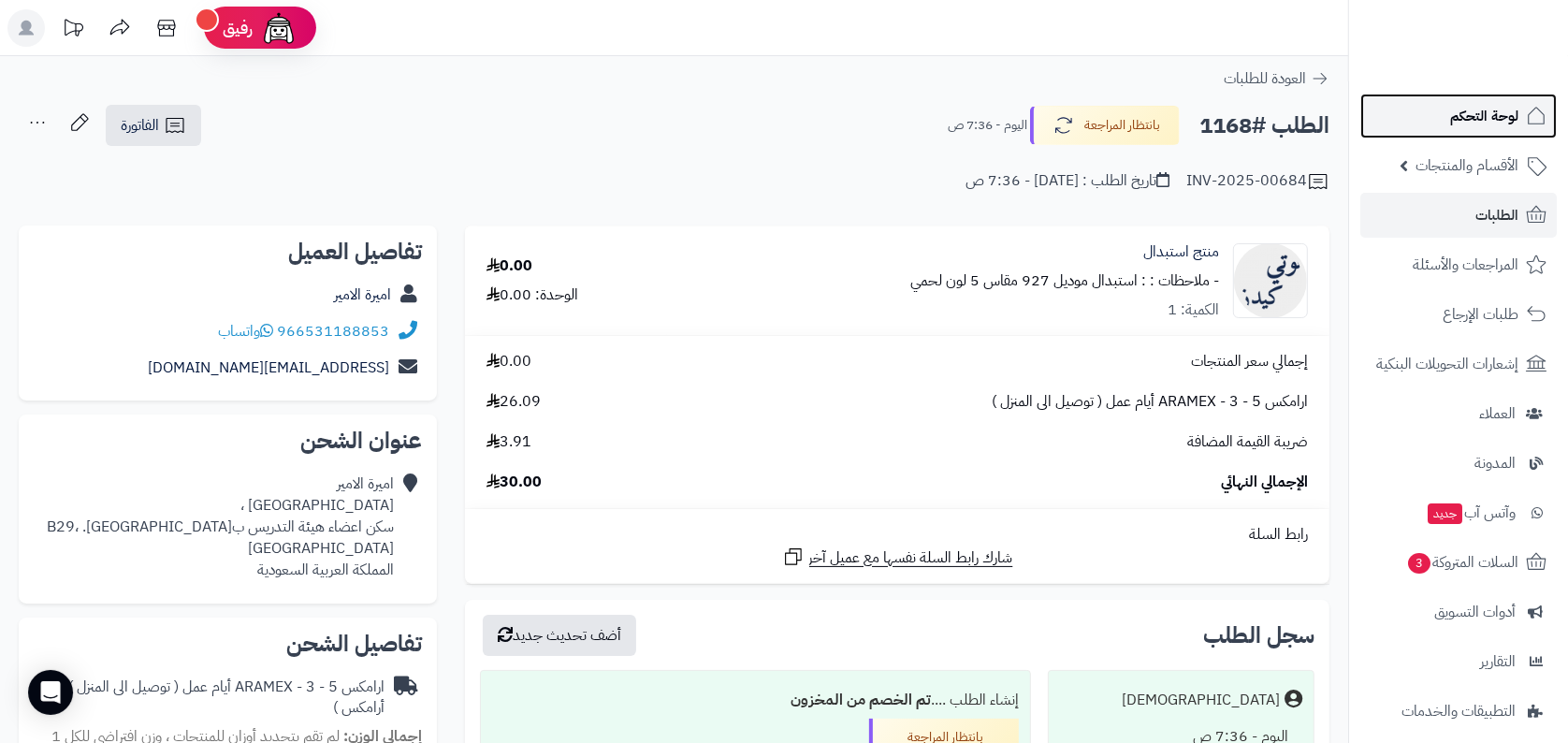
click at [1436, 98] on link "لوحة التحكم" at bounding box center [1459, 116] width 197 height 45
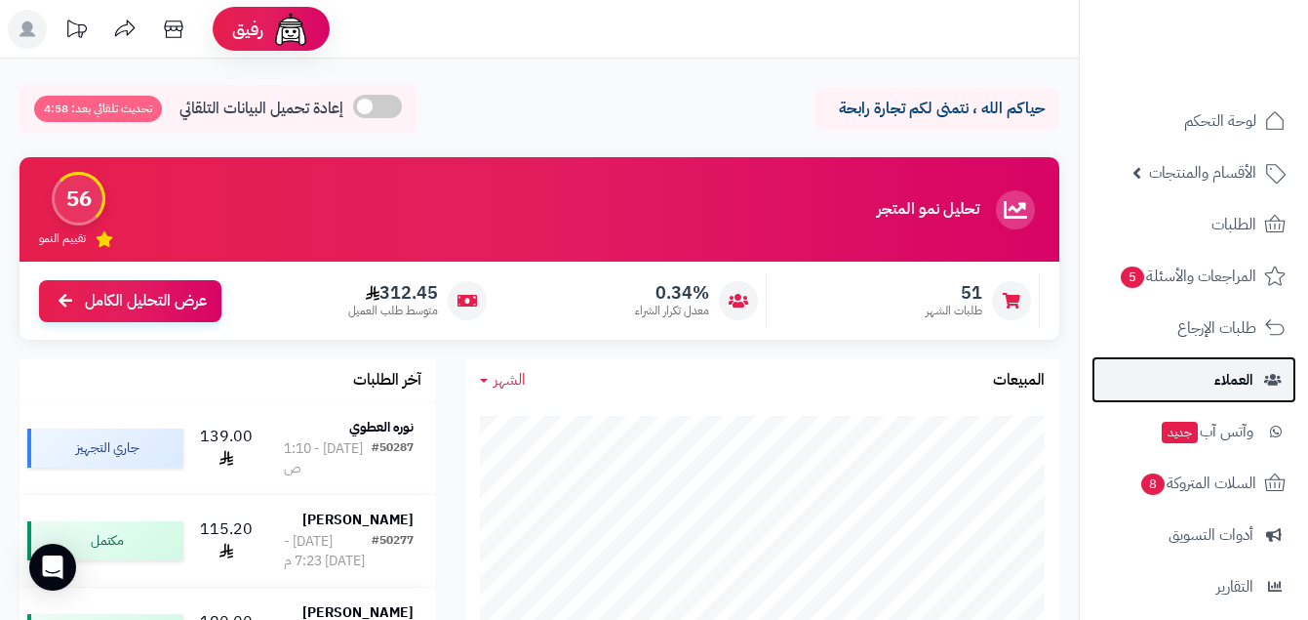
click at [1223, 373] on span "العملاء" at bounding box center [1234, 379] width 39 height 27
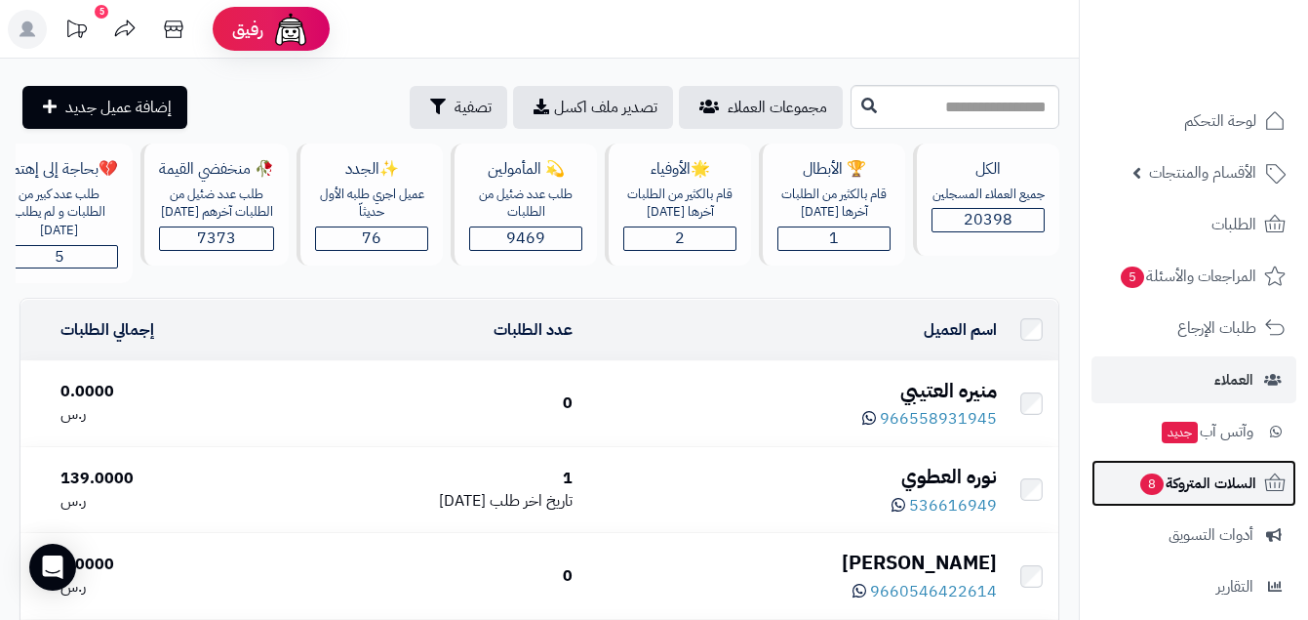
click at [1219, 480] on span "السلات المتروكة 8" at bounding box center [1198, 482] width 118 height 27
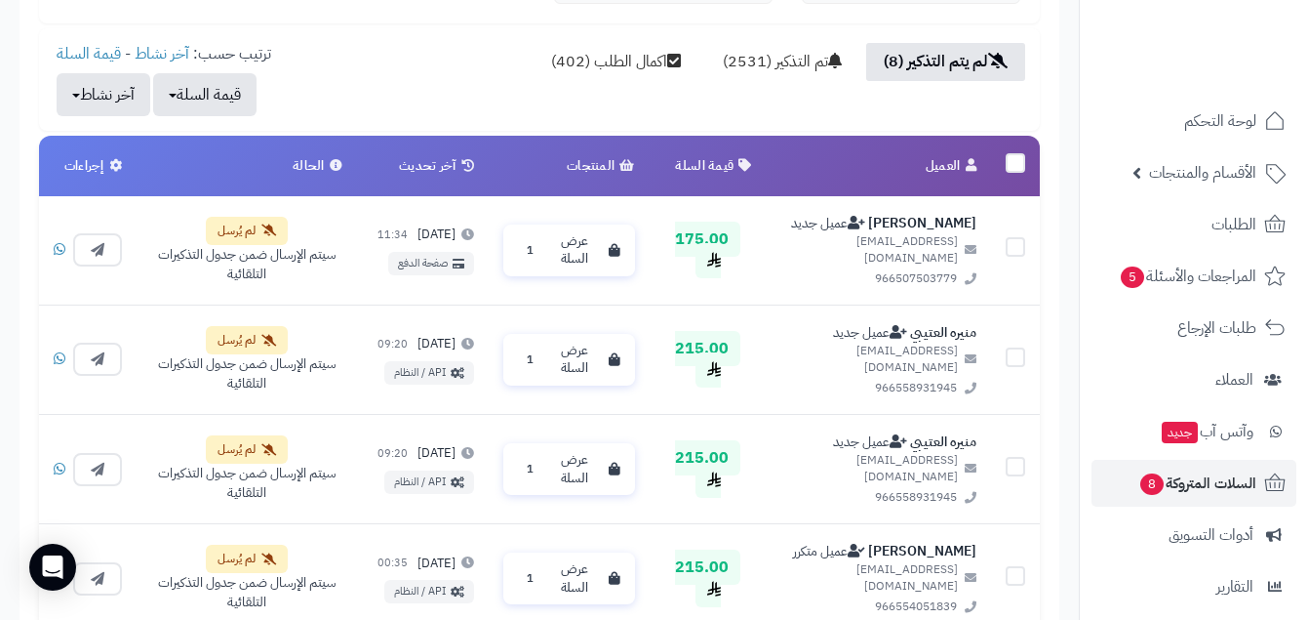
scroll to position [177, 0]
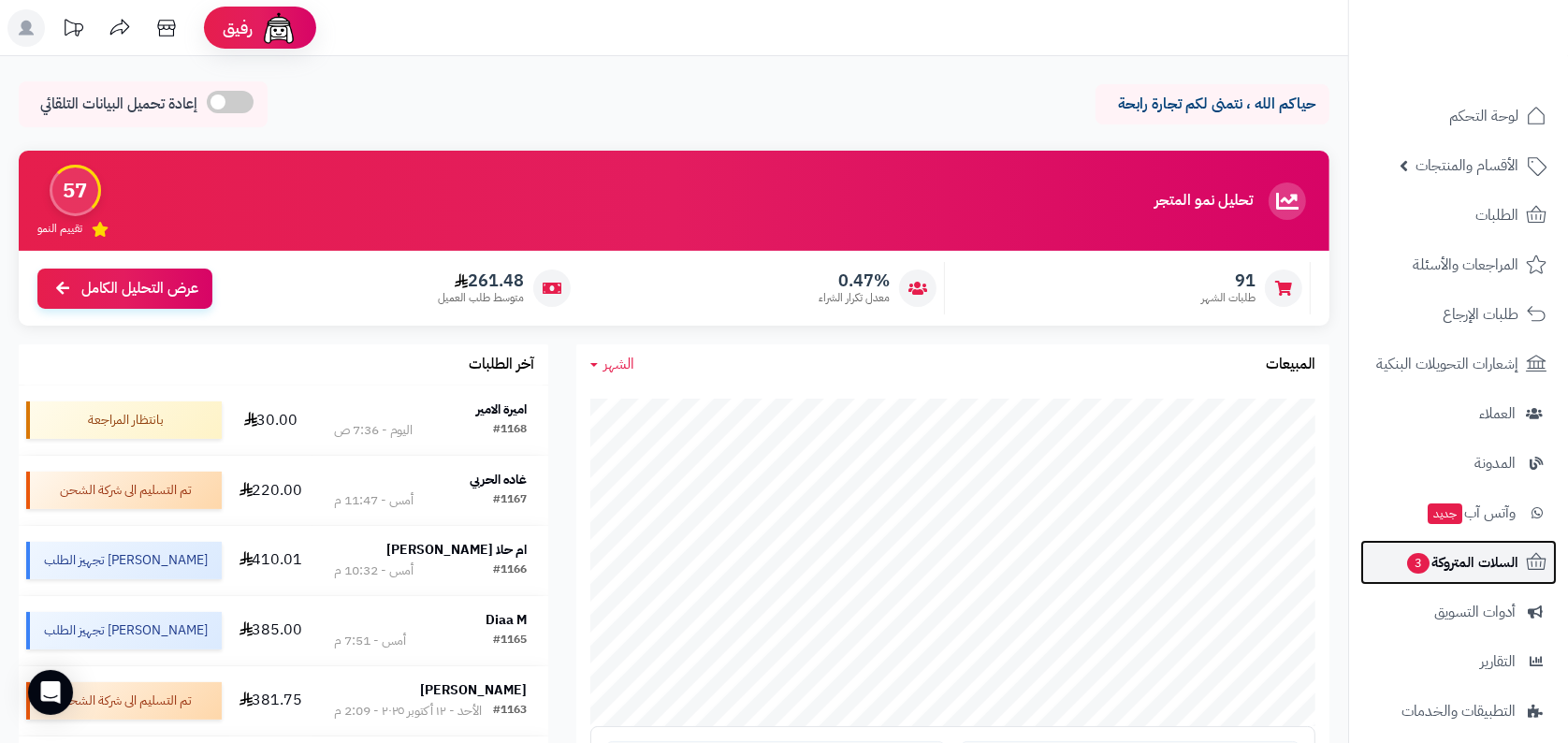
click at [1413, 557] on span "3" at bounding box center [1417, 563] width 22 height 20
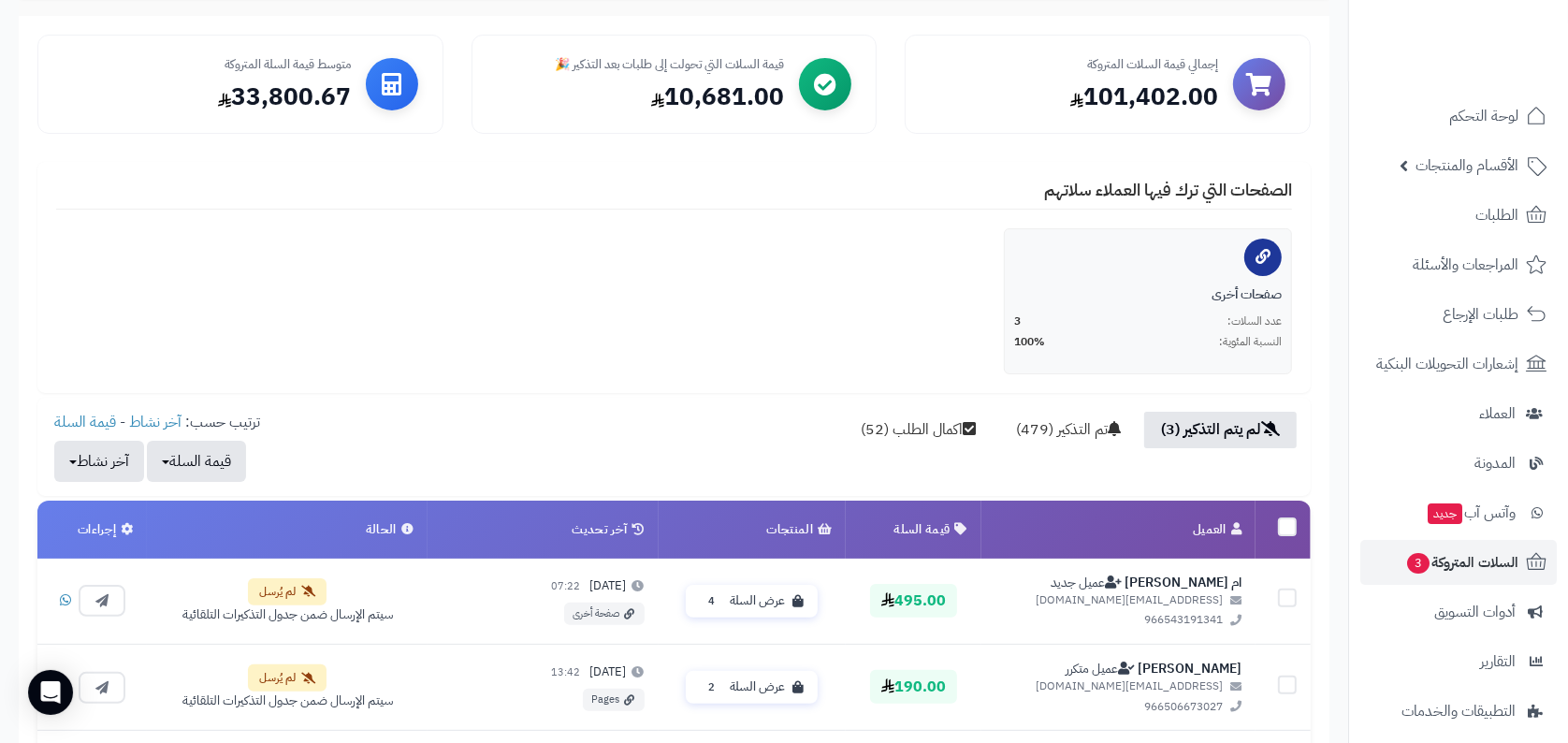
scroll to position [508, 0]
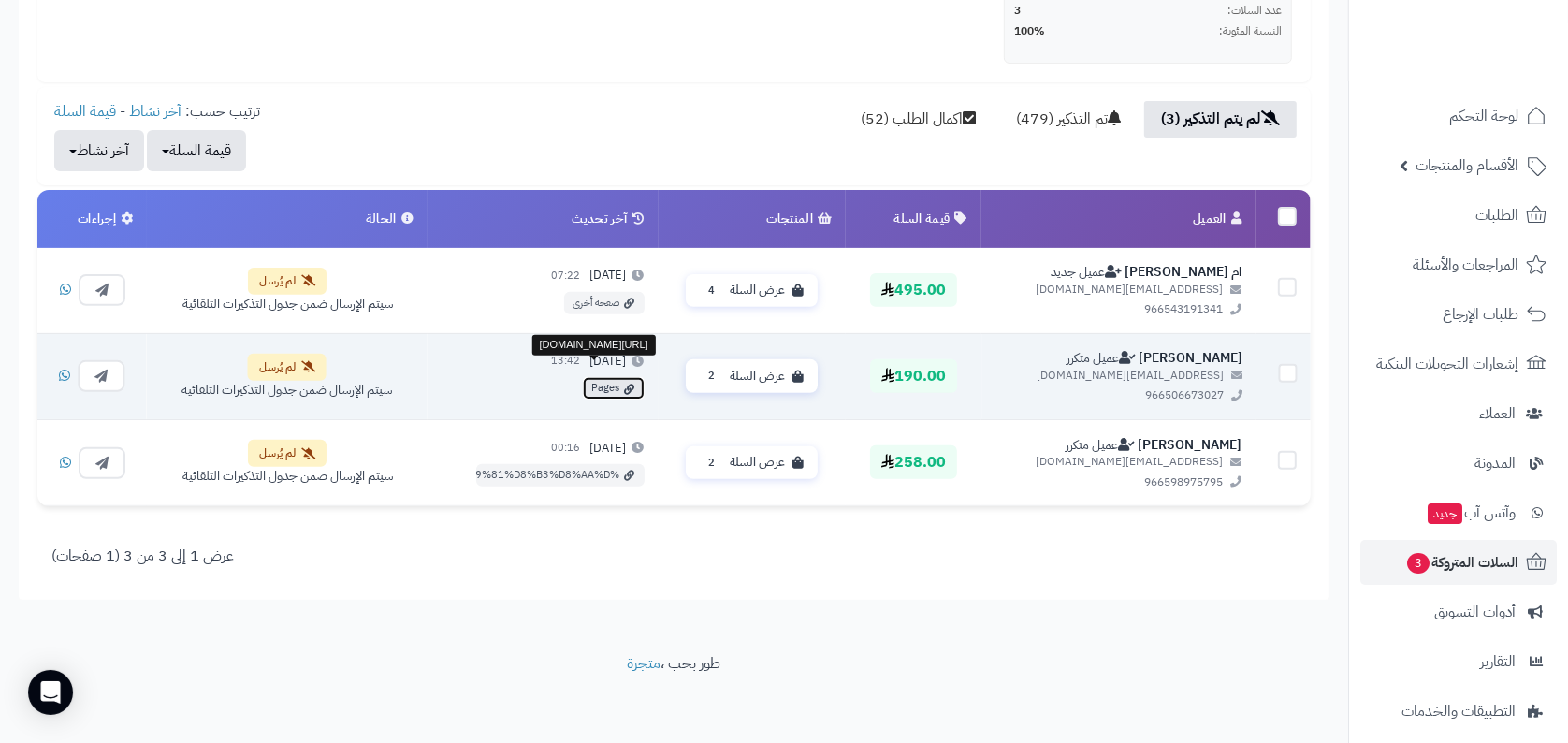
click at [628, 388] on link "Pages" at bounding box center [613, 388] width 61 height 22
click at [630, 378] on link "Pages" at bounding box center [613, 388] width 61 height 22
click at [785, 366] on span "عرض السلة" at bounding box center [758, 375] width 56 height 18
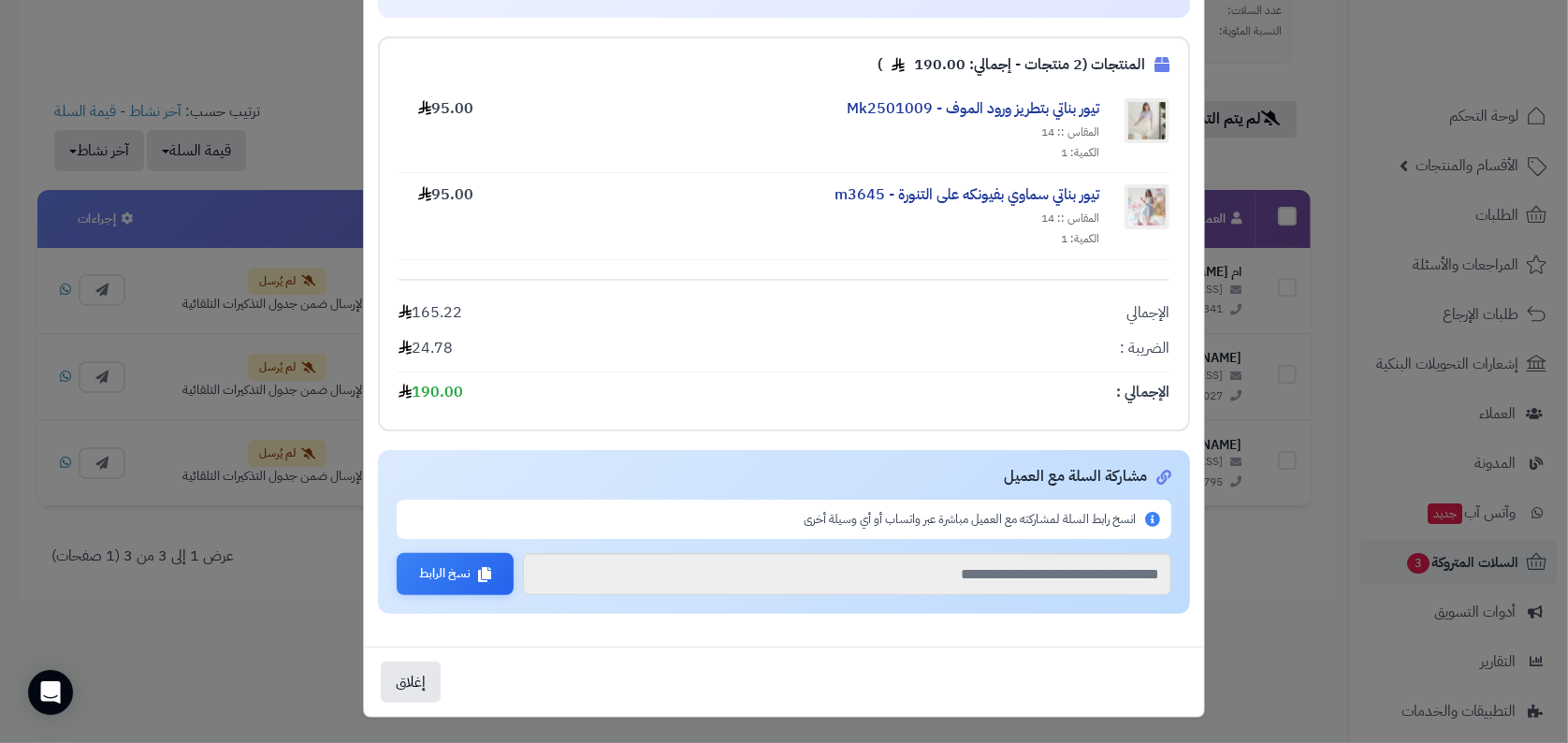
scroll to position [0, 0]
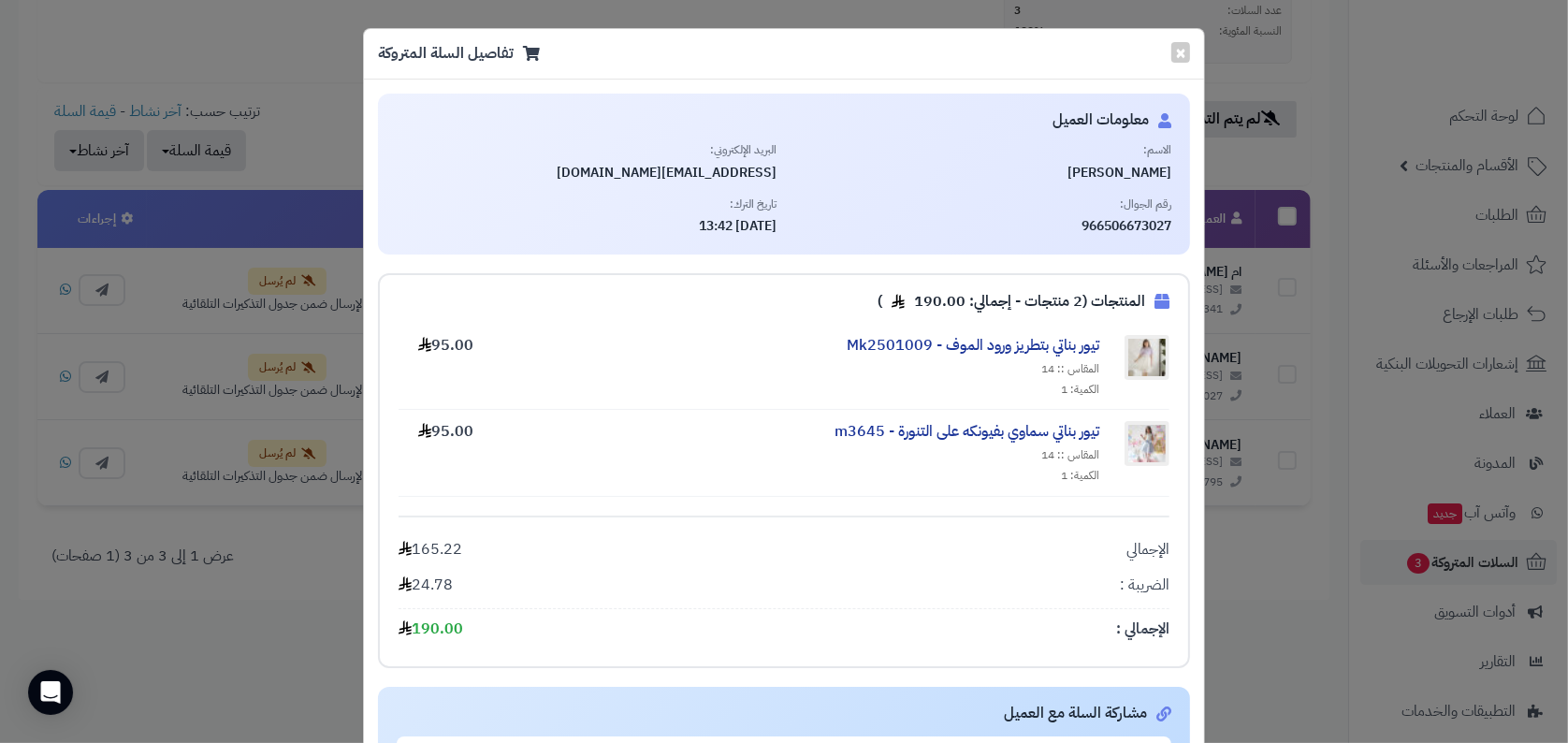
click at [249, 297] on div "**********" at bounding box center [784, 371] width 1568 height 743
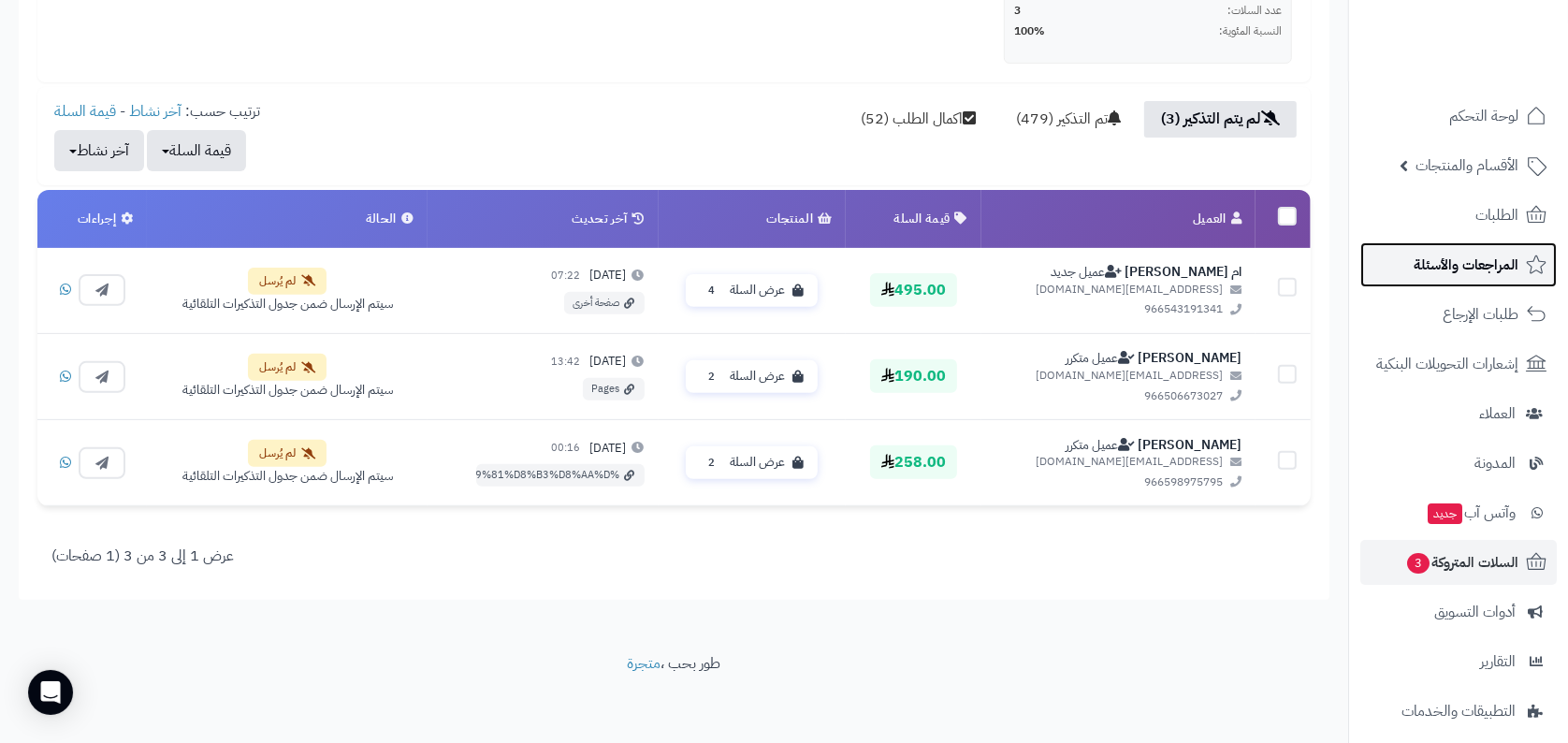
click at [1421, 259] on span "المراجعات والأسئلة" at bounding box center [1465, 264] width 105 height 26
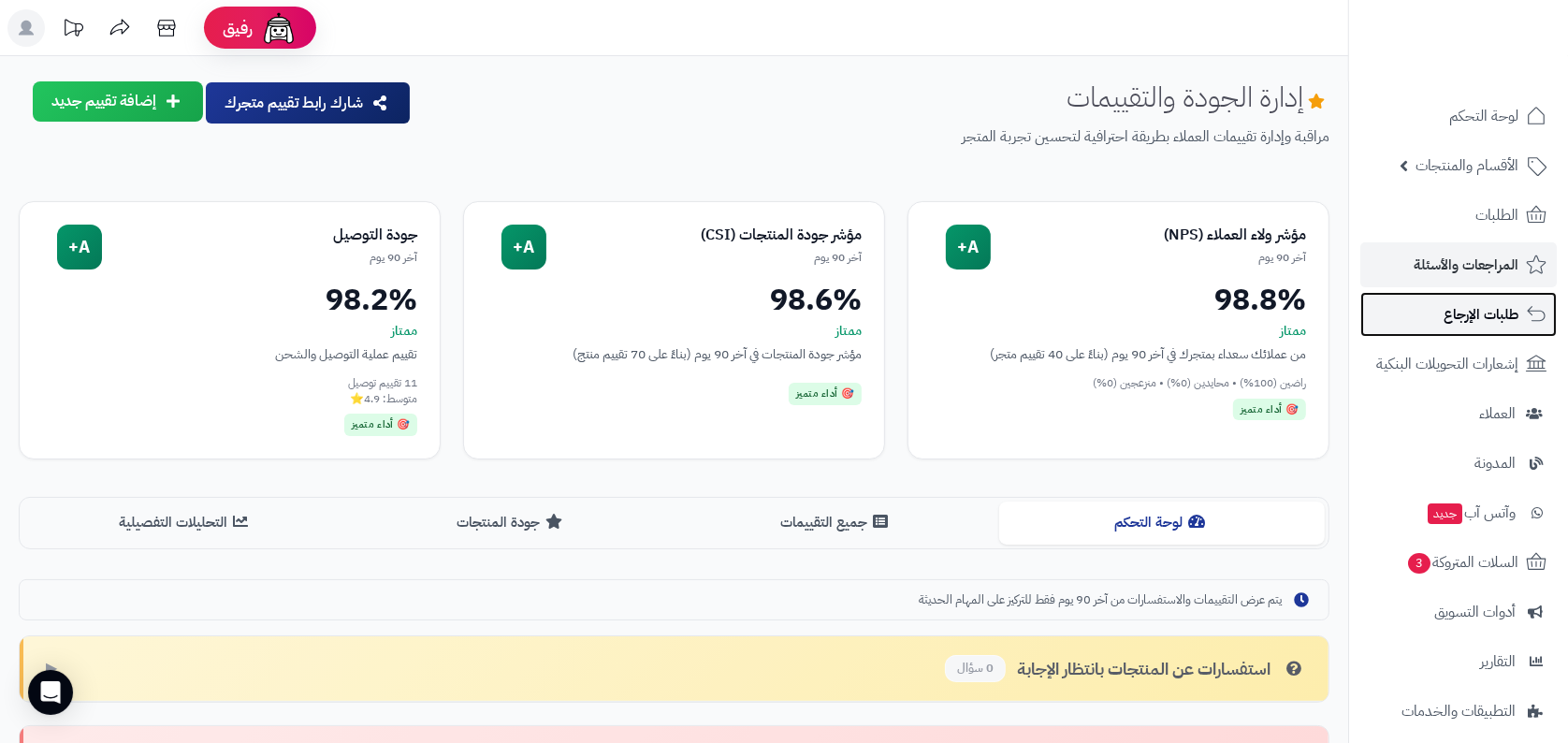
click at [1444, 325] on span "طلبات الإرجاع" at bounding box center [1481, 313] width 75 height 26
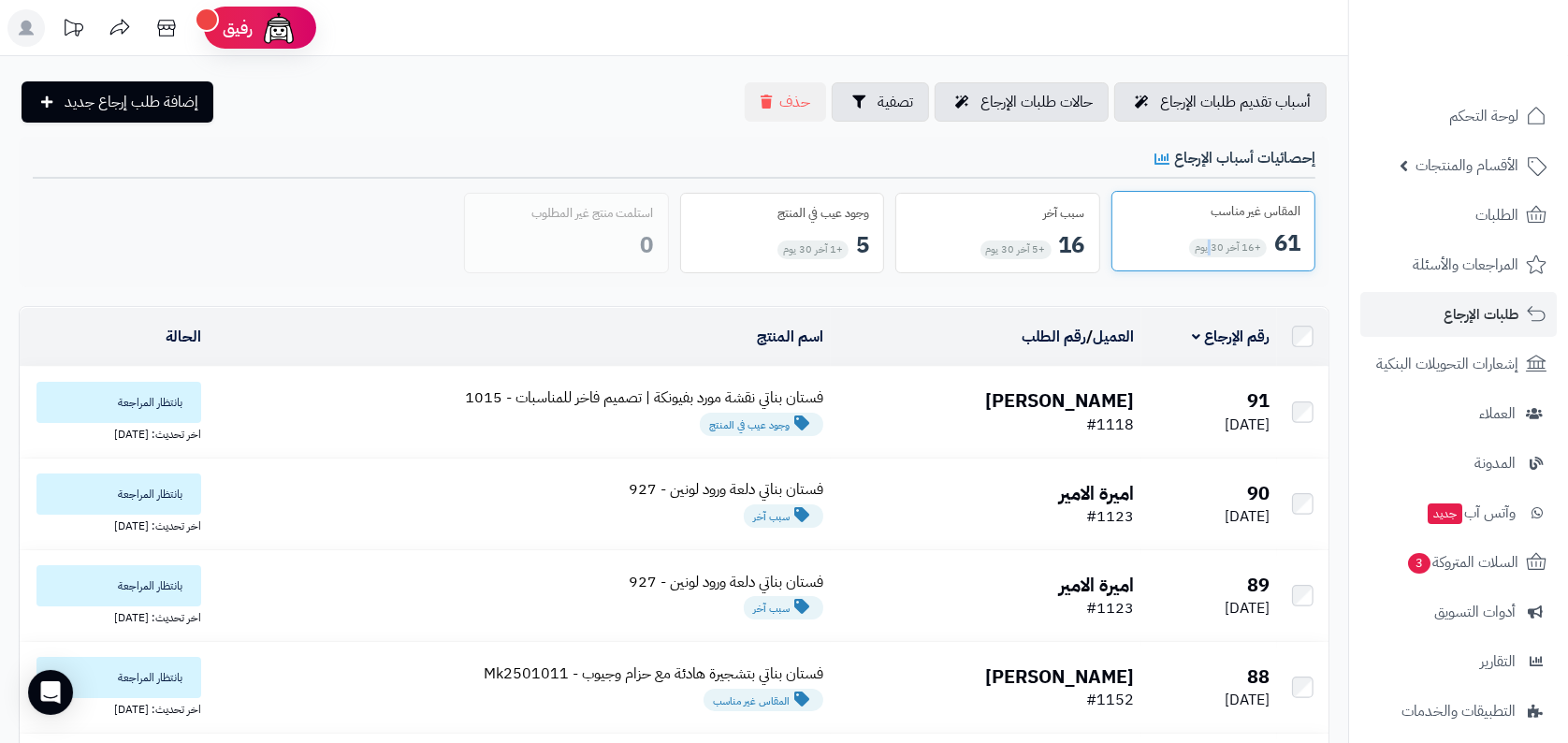
click at [1217, 199] on div "المقاس غير مناسب 61 +16 آخر 30 يوم" at bounding box center [1214, 231] width 205 height 81
click at [1180, 233] on div "61 +16 آخر 30 يوم" at bounding box center [1214, 243] width 175 height 32
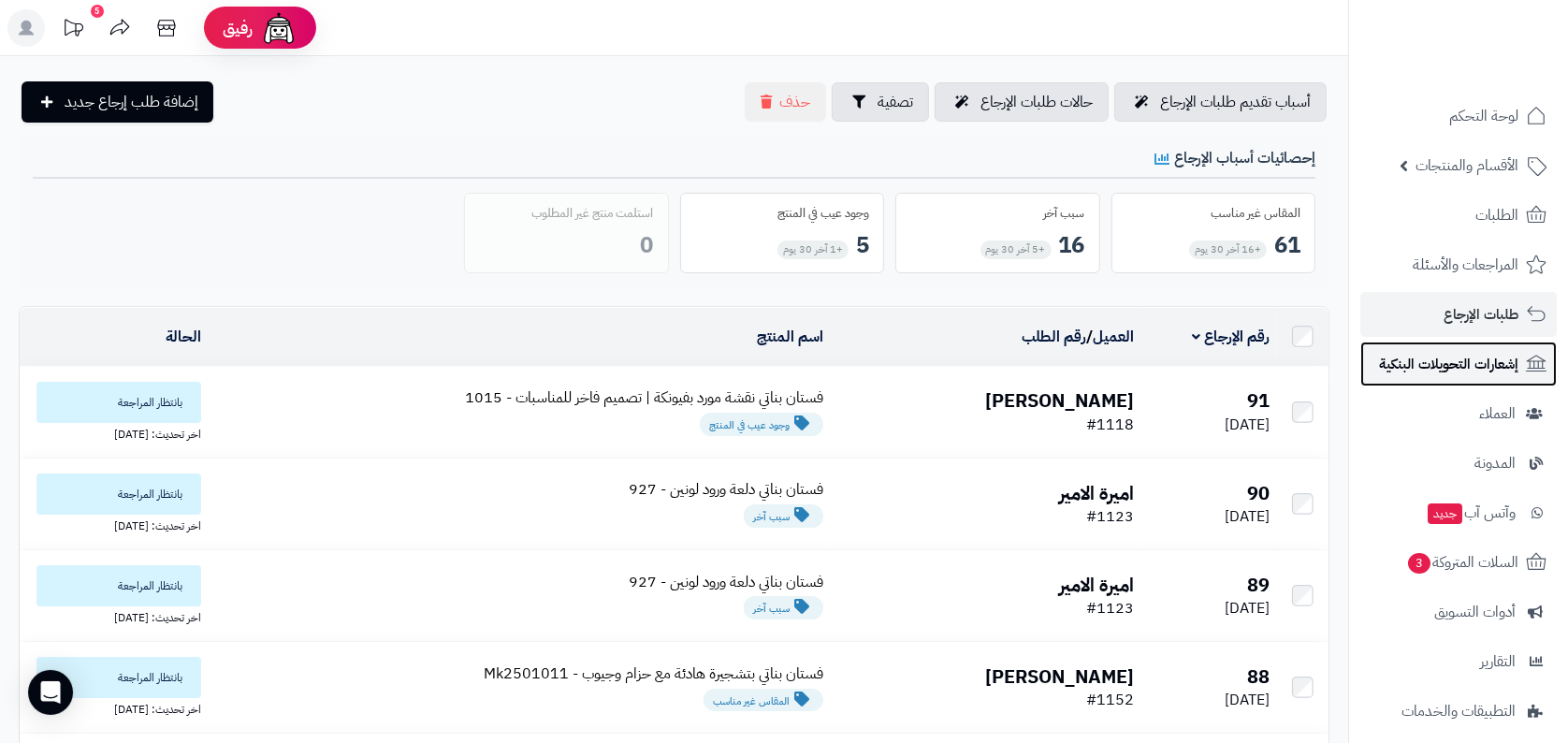
click at [1374, 351] on link "إشعارات التحويلات البنكية" at bounding box center [1459, 363] width 197 height 45
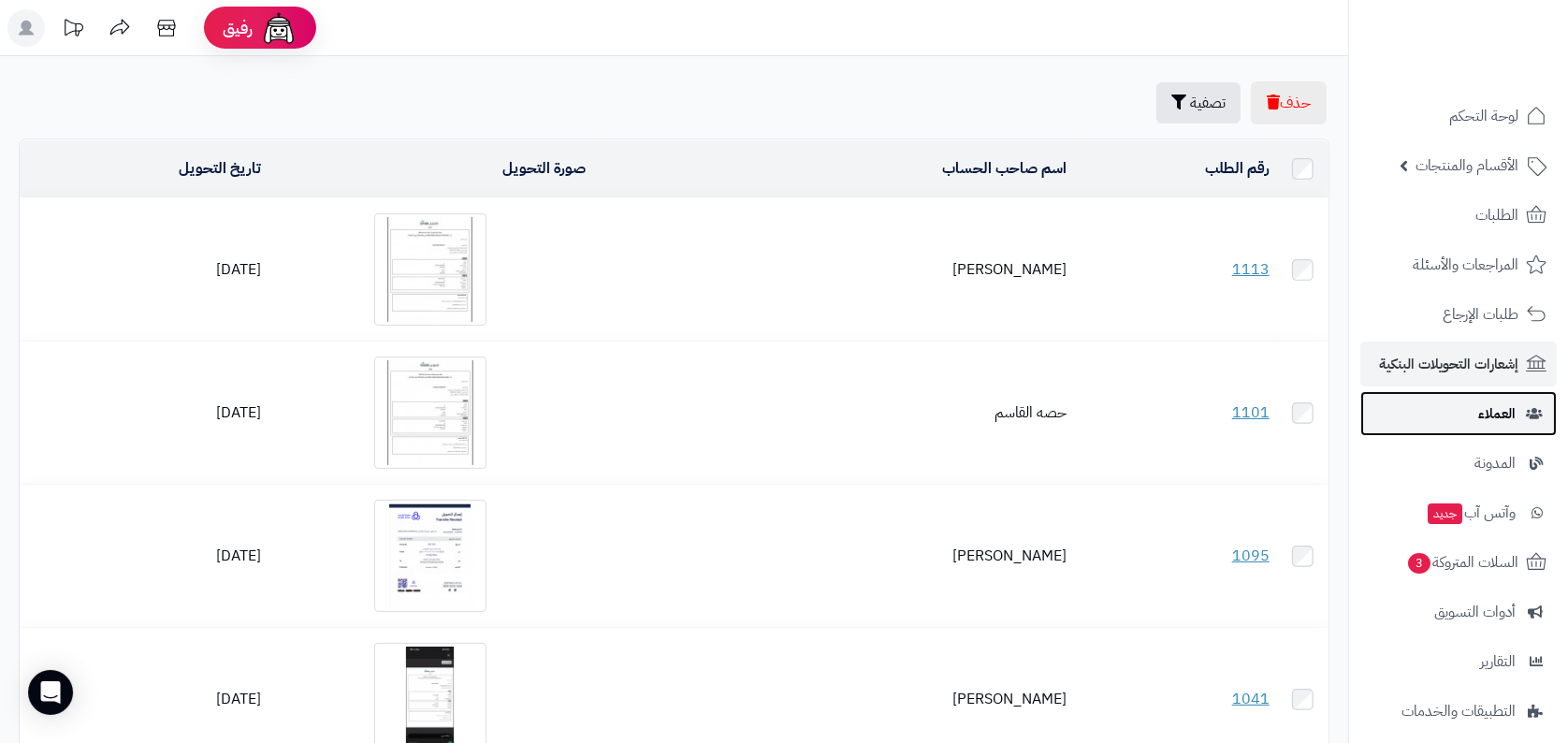
click at [1392, 407] on link "العملاء" at bounding box center [1459, 413] width 197 height 45
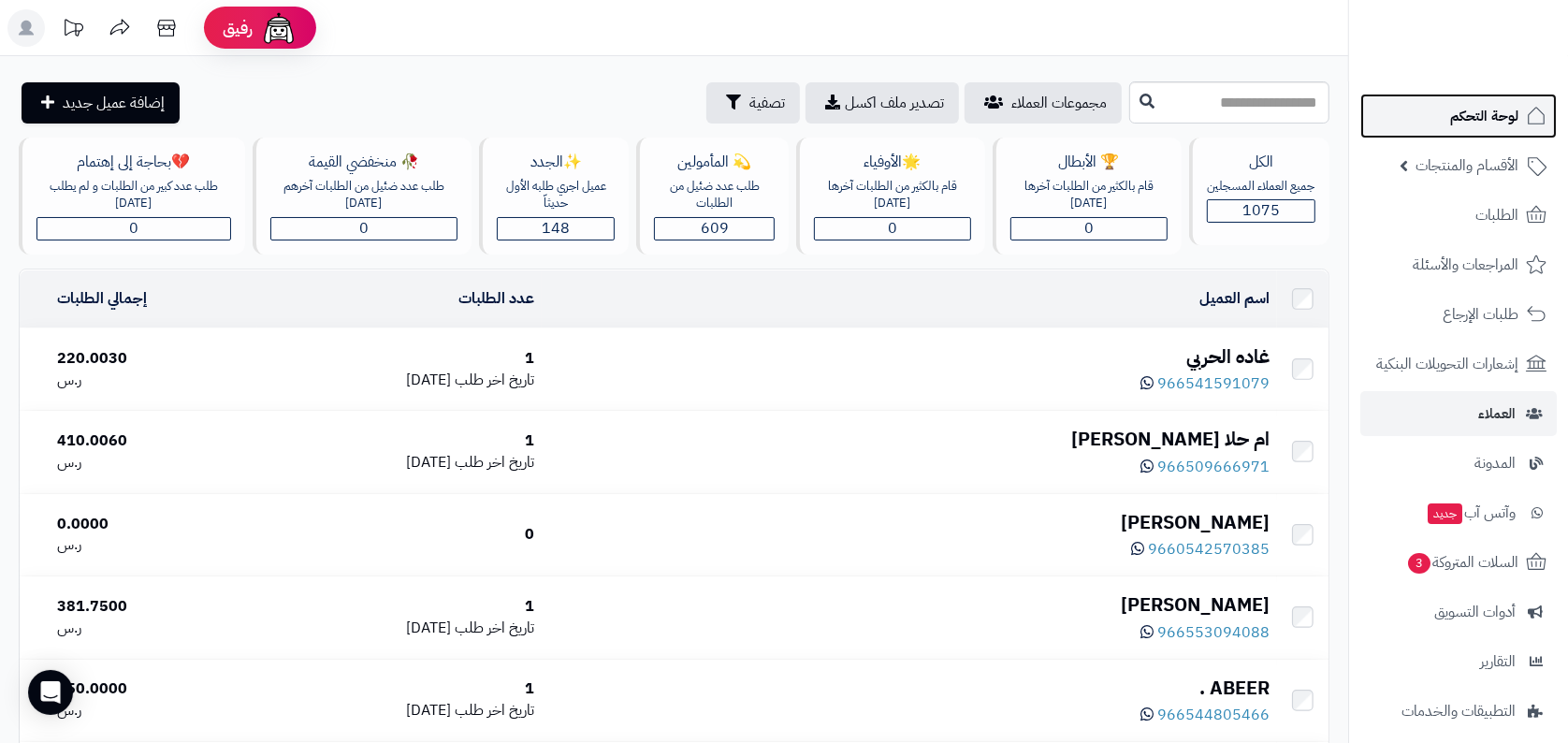
click at [1432, 104] on link "لوحة التحكم" at bounding box center [1459, 116] width 197 height 45
